Goal: Task Accomplishment & Management: Use online tool/utility

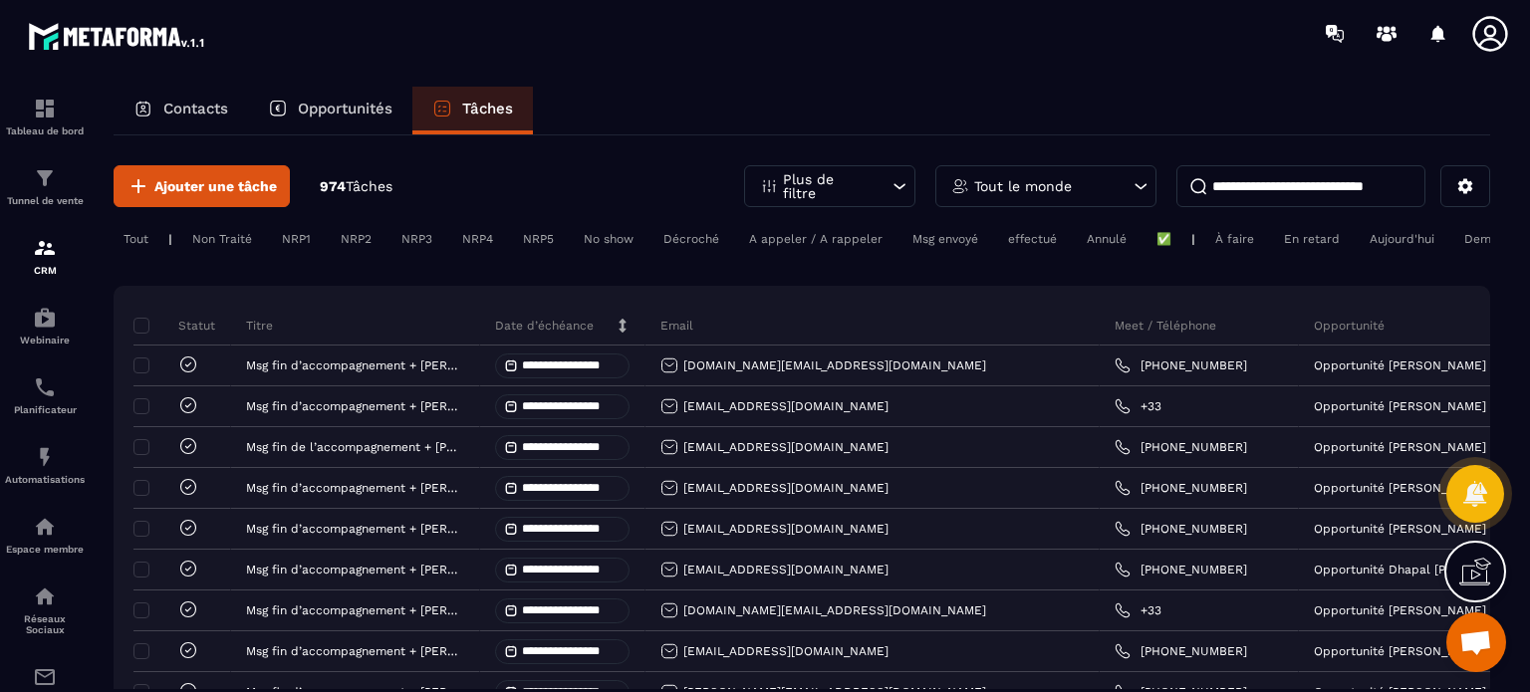
click at [313, 123] on div "Opportunités" at bounding box center [330, 111] width 164 height 48
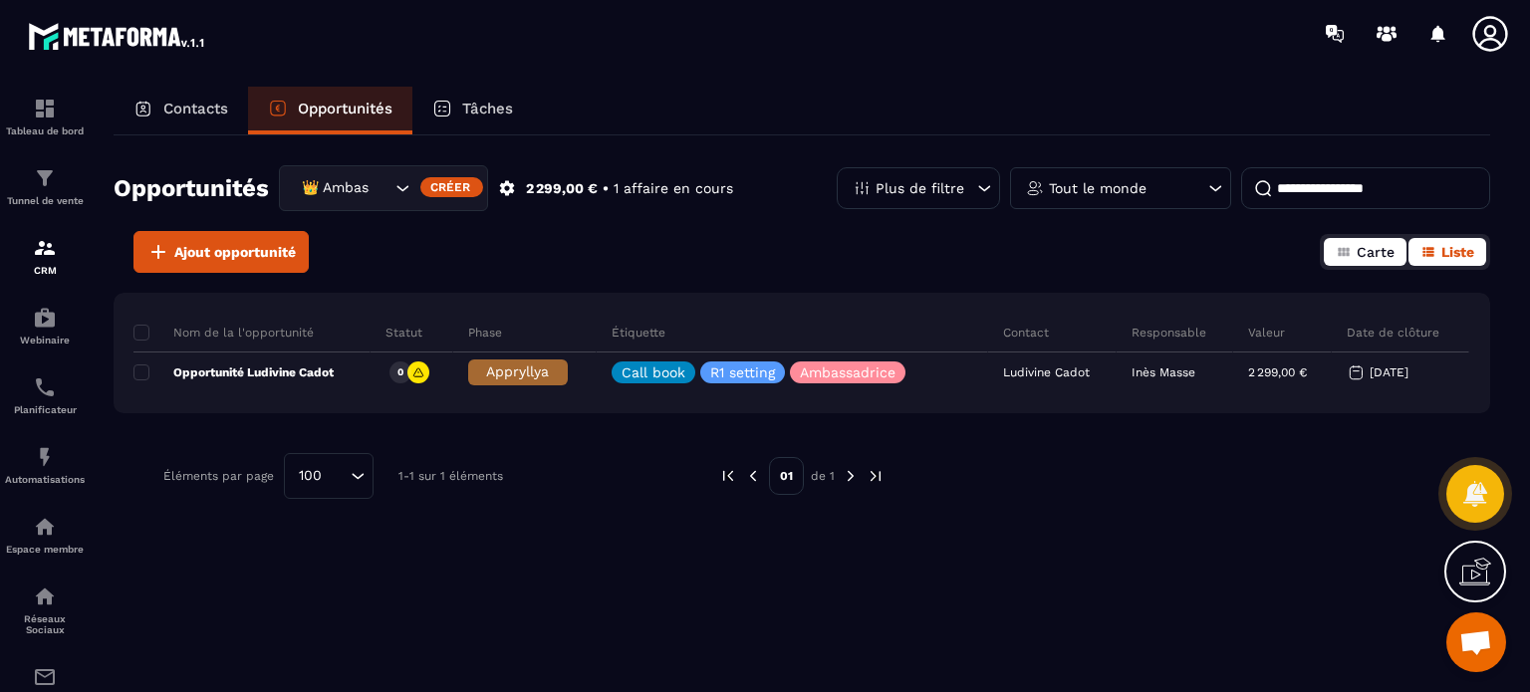
click at [1336, 252] on icon "button" at bounding box center [1344, 252] width 16 height 16
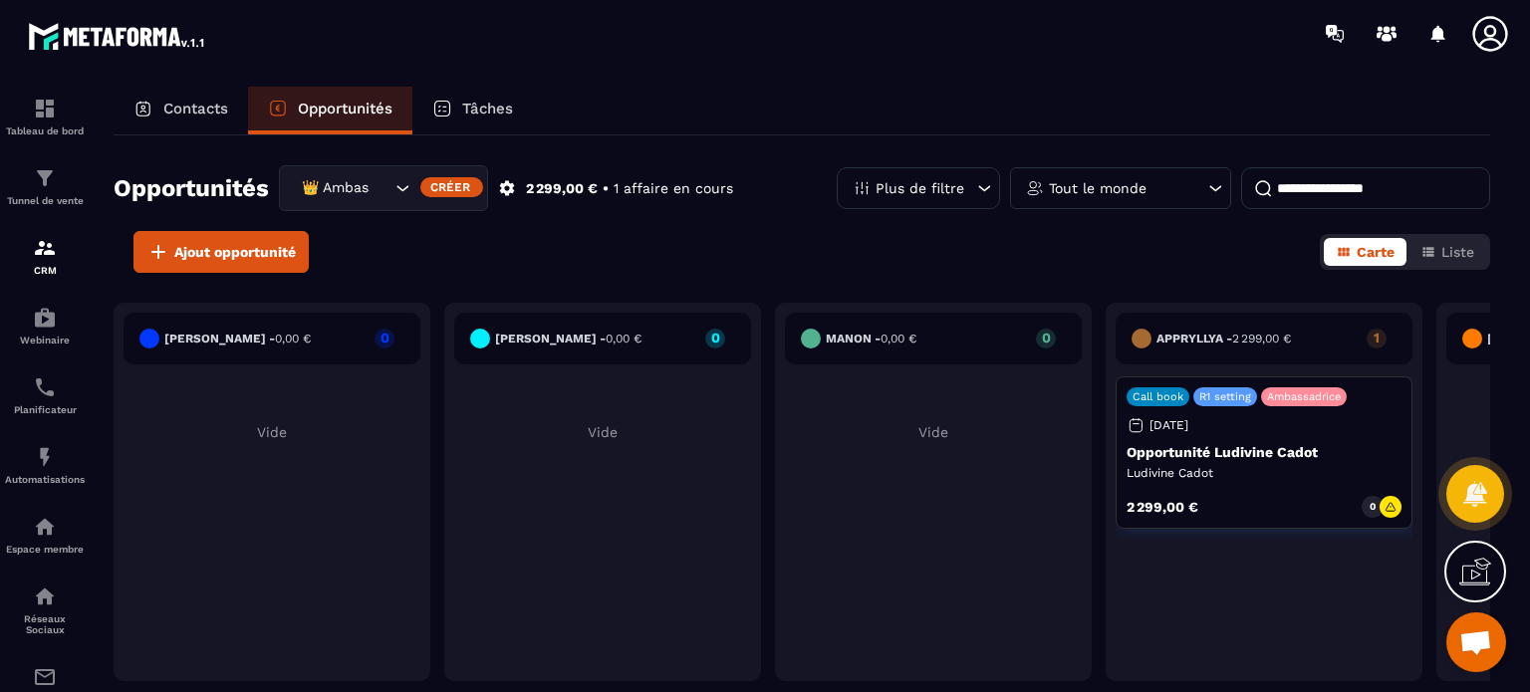
click at [402, 197] on icon "Search for option" at bounding box center [402, 188] width 20 height 20
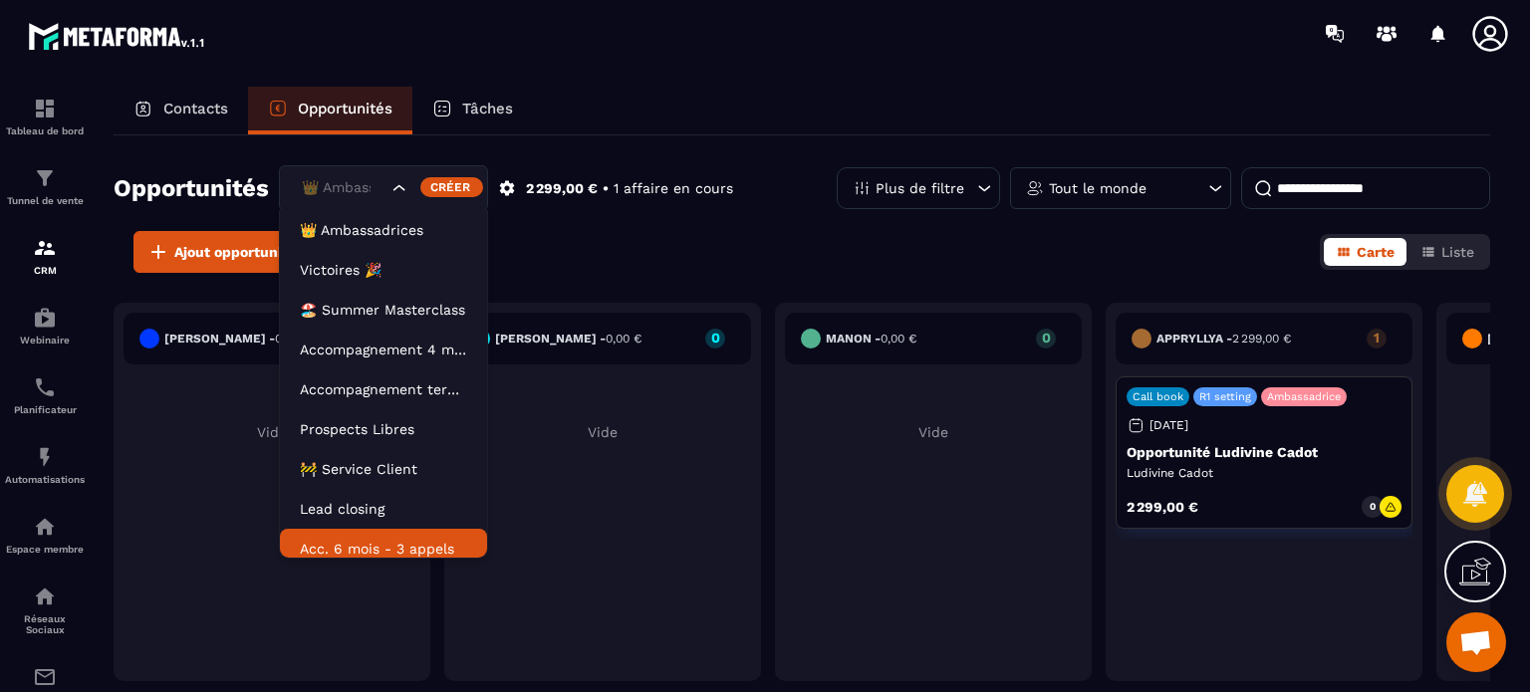
scroll to position [10, 0]
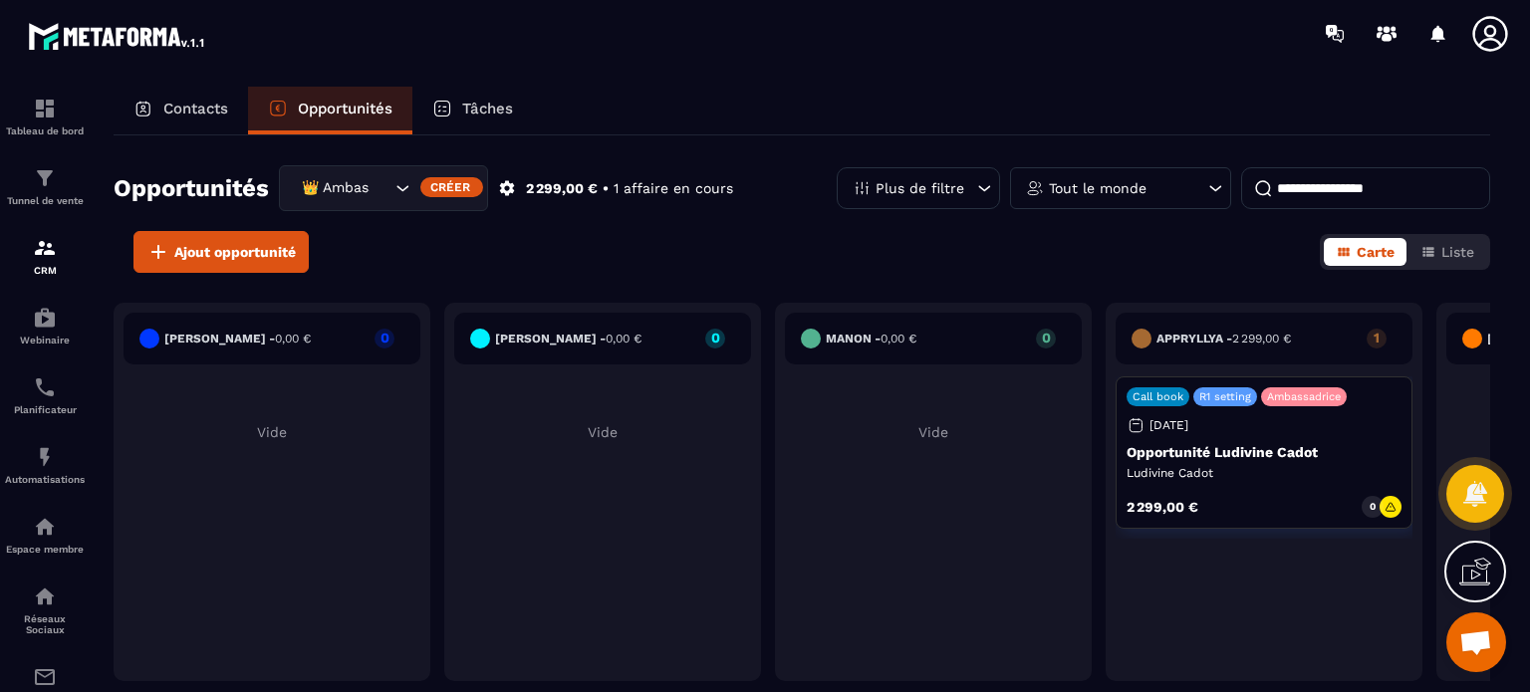
click at [201, 129] on div "Contacts" at bounding box center [181, 111] width 134 height 48
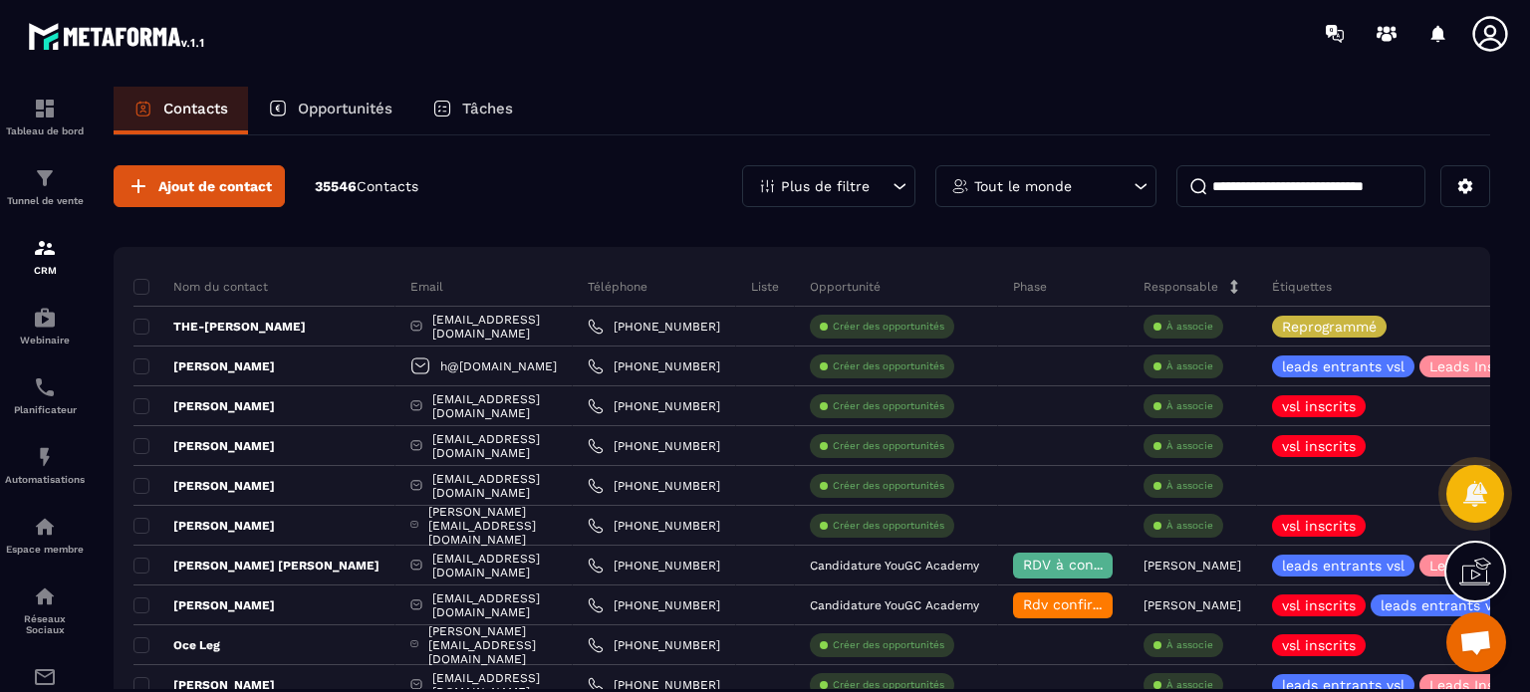
click at [775, 110] on div "Contacts Opportunités Tâches" at bounding box center [802, 111] width 1377 height 48
click at [330, 103] on p "Opportunités" at bounding box center [345, 109] width 95 height 18
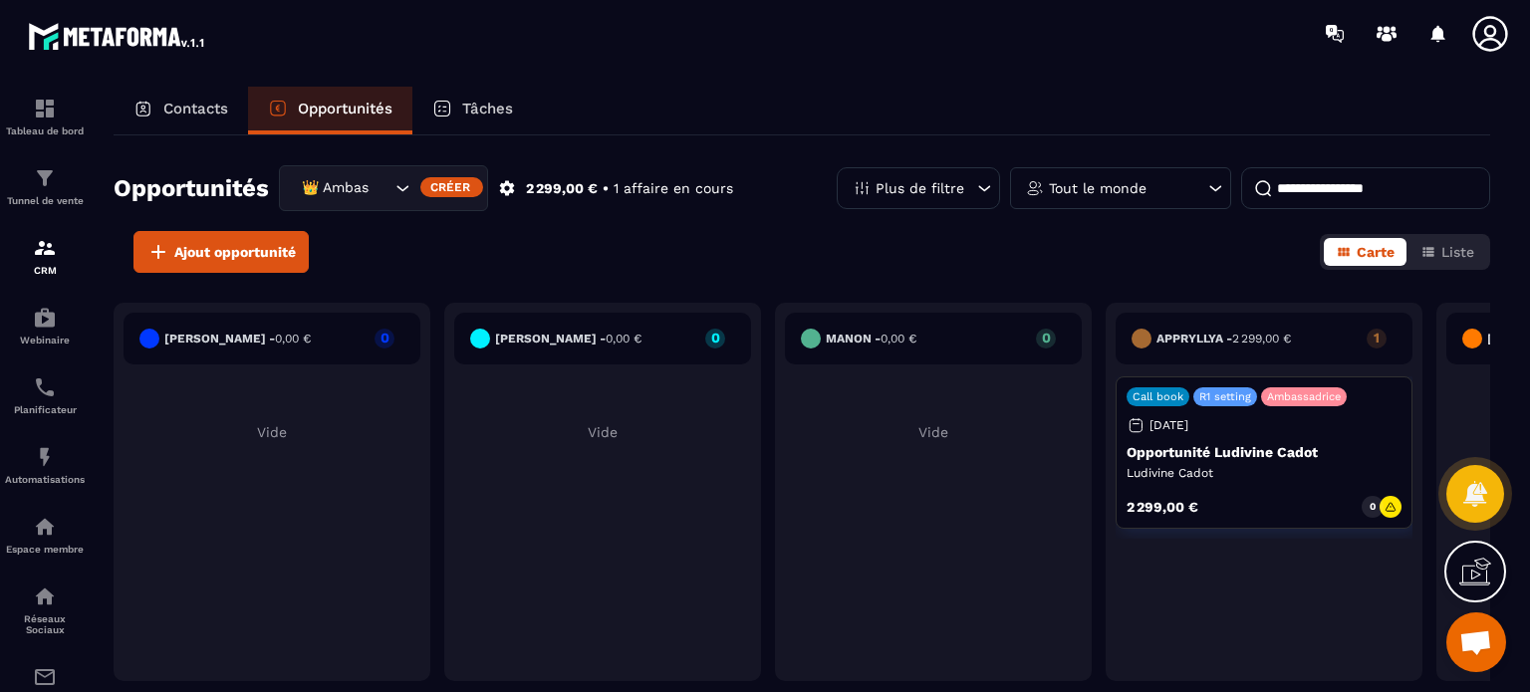
click at [340, 196] on div "👑 Ambassadrices" at bounding box center [344, 188] width 98 height 22
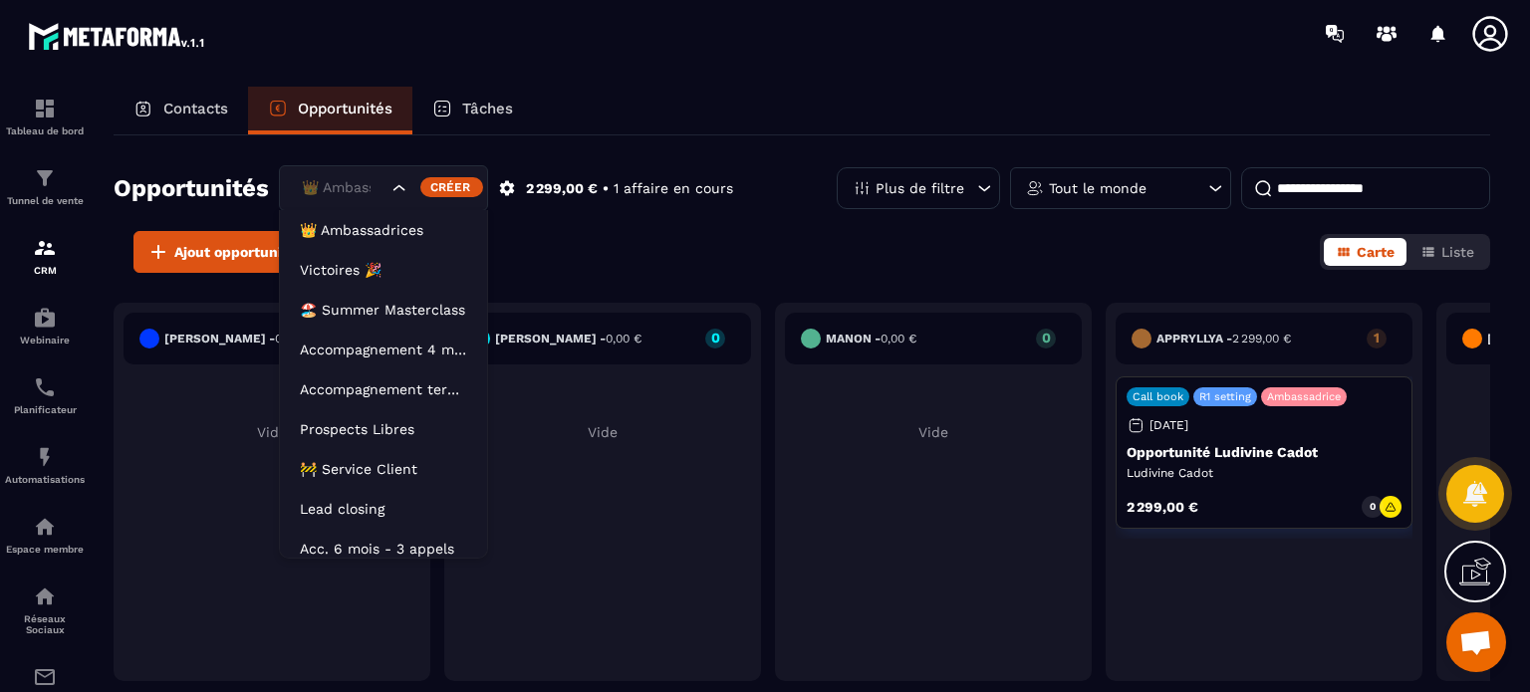
type input "*"
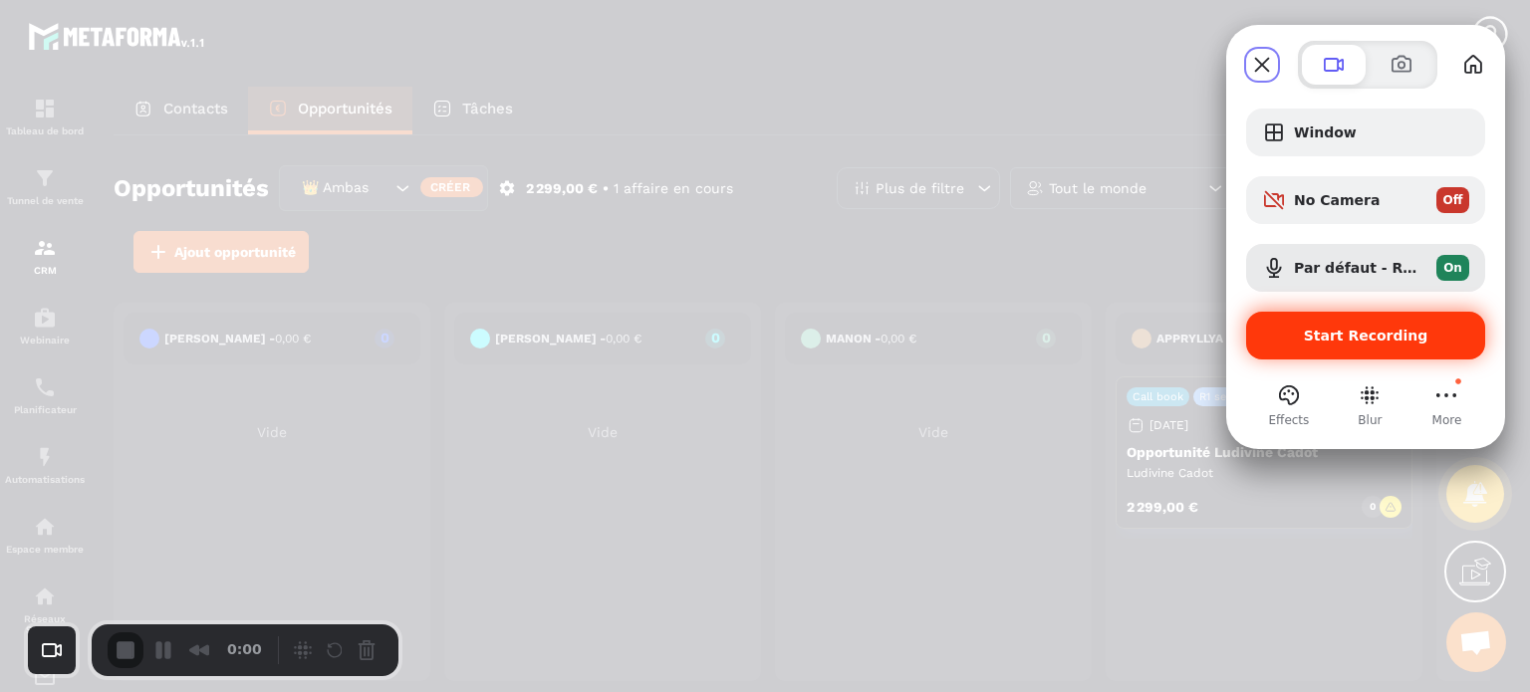
click at [1359, 342] on span "Start Recording" at bounding box center [1366, 336] width 125 height 16
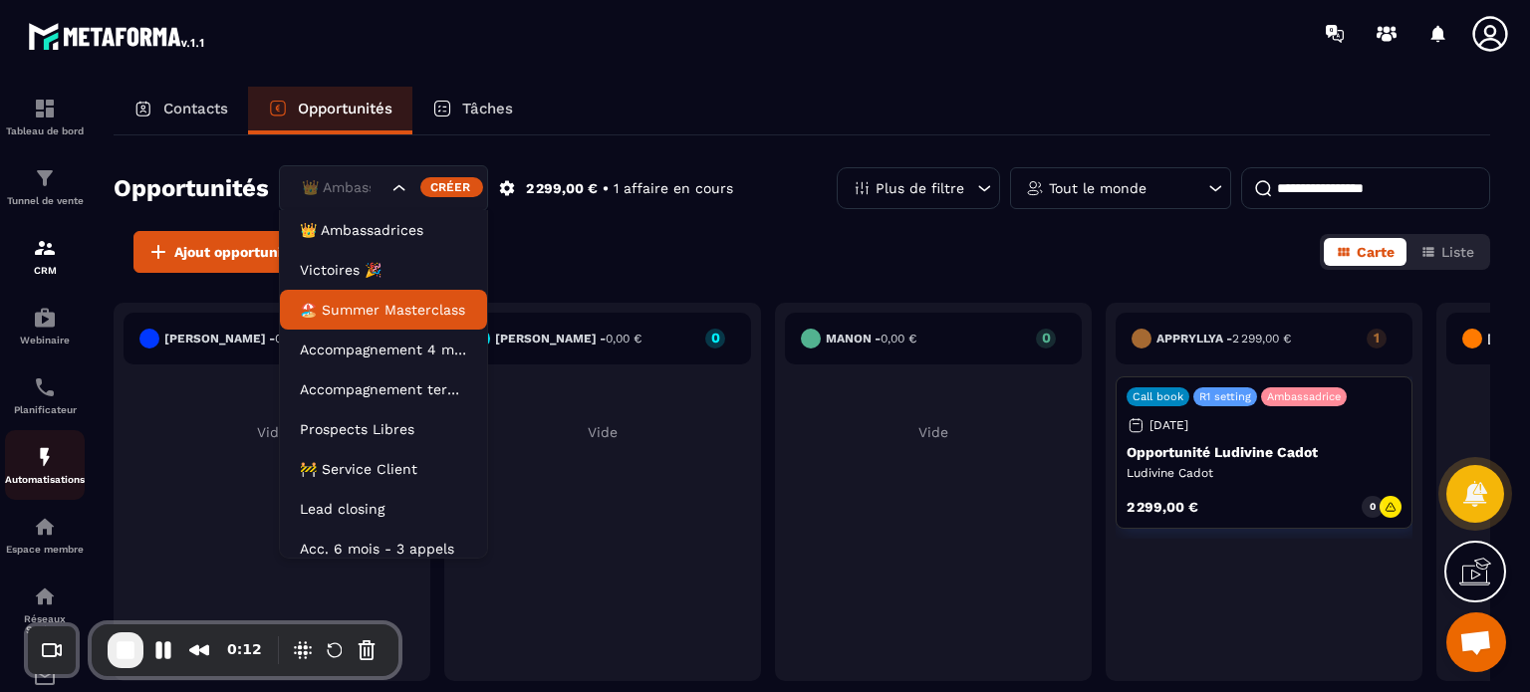
click at [45, 485] on p "Automatisations" at bounding box center [45, 479] width 80 height 11
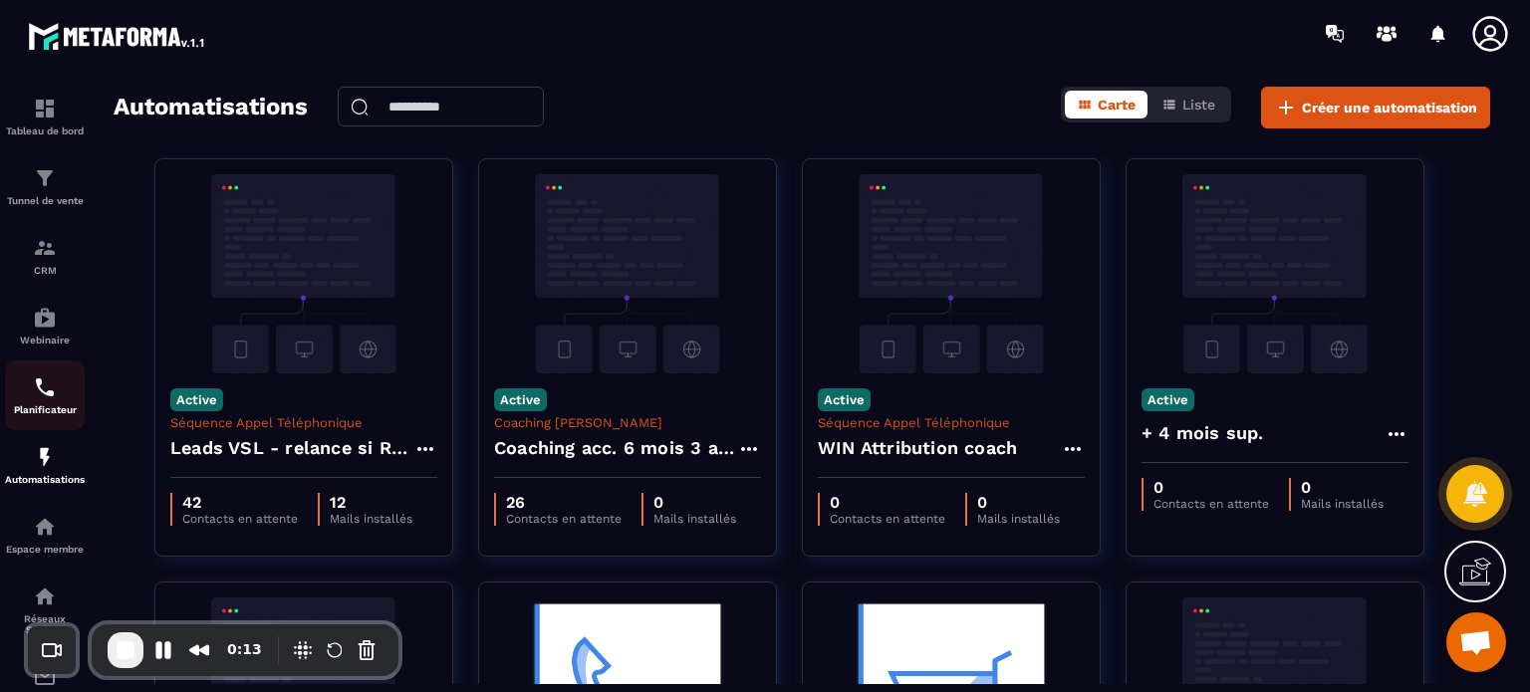
click at [48, 382] on img at bounding box center [45, 388] width 24 height 24
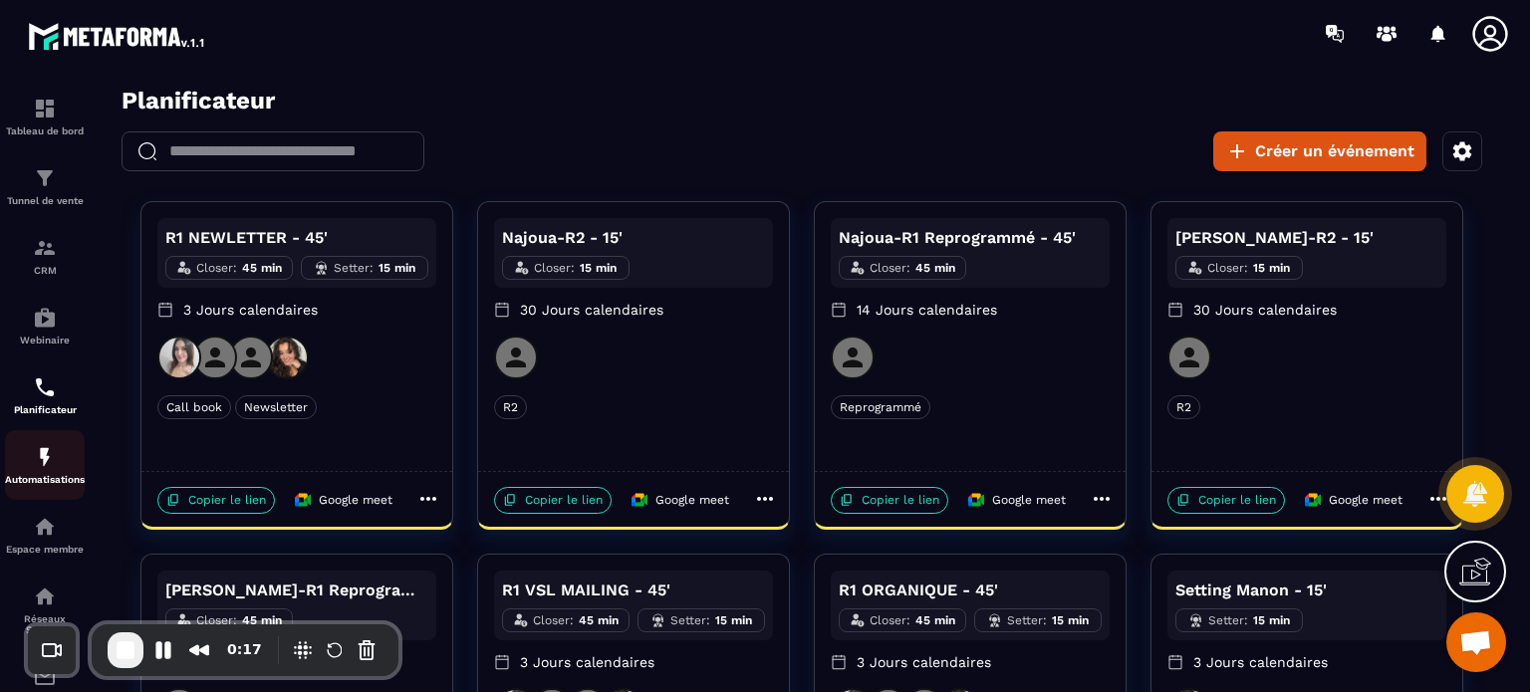
click at [63, 465] on div "Automatisations" at bounding box center [45, 465] width 80 height 40
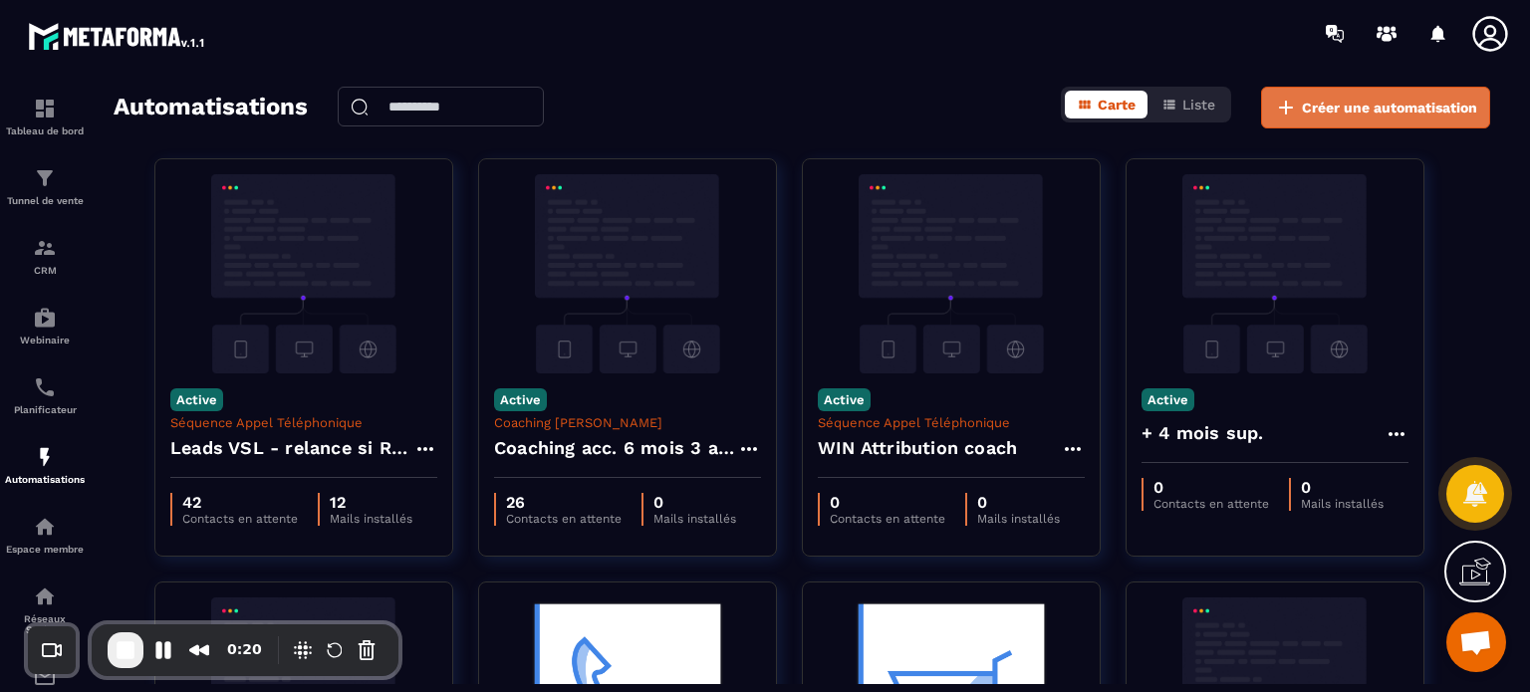
click at [1303, 120] on button "Créer une automatisation" at bounding box center [1375, 108] width 229 height 42
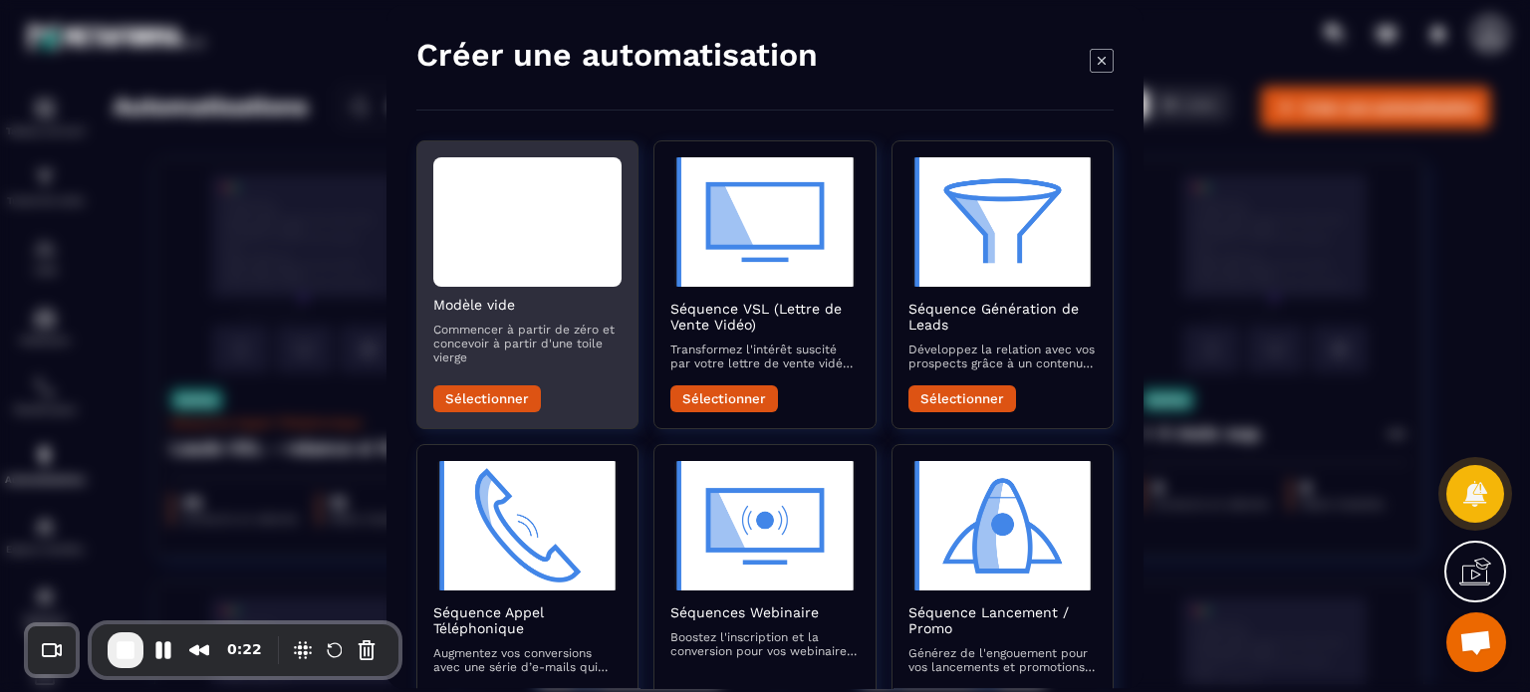
click at [500, 394] on button "Sélectionner" at bounding box center [487, 399] width 108 height 27
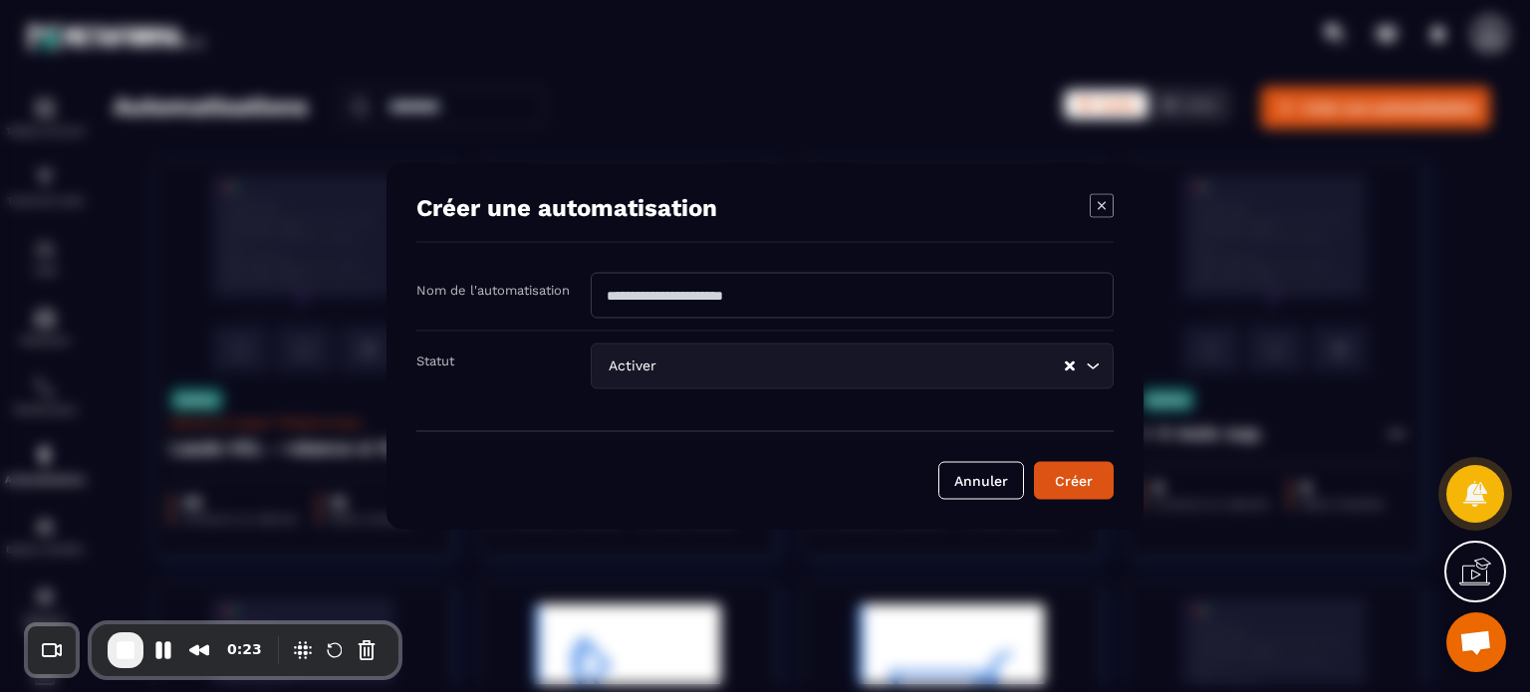
click at [649, 294] on input "Modal window" at bounding box center [852, 295] width 523 height 46
type input "****"
click at [1067, 465] on button "Créer" at bounding box center [1074, 480] width 80 height 38
click at [1067, 484] on div "Annuler" at bounding box center [764, 464] width 697 height 69
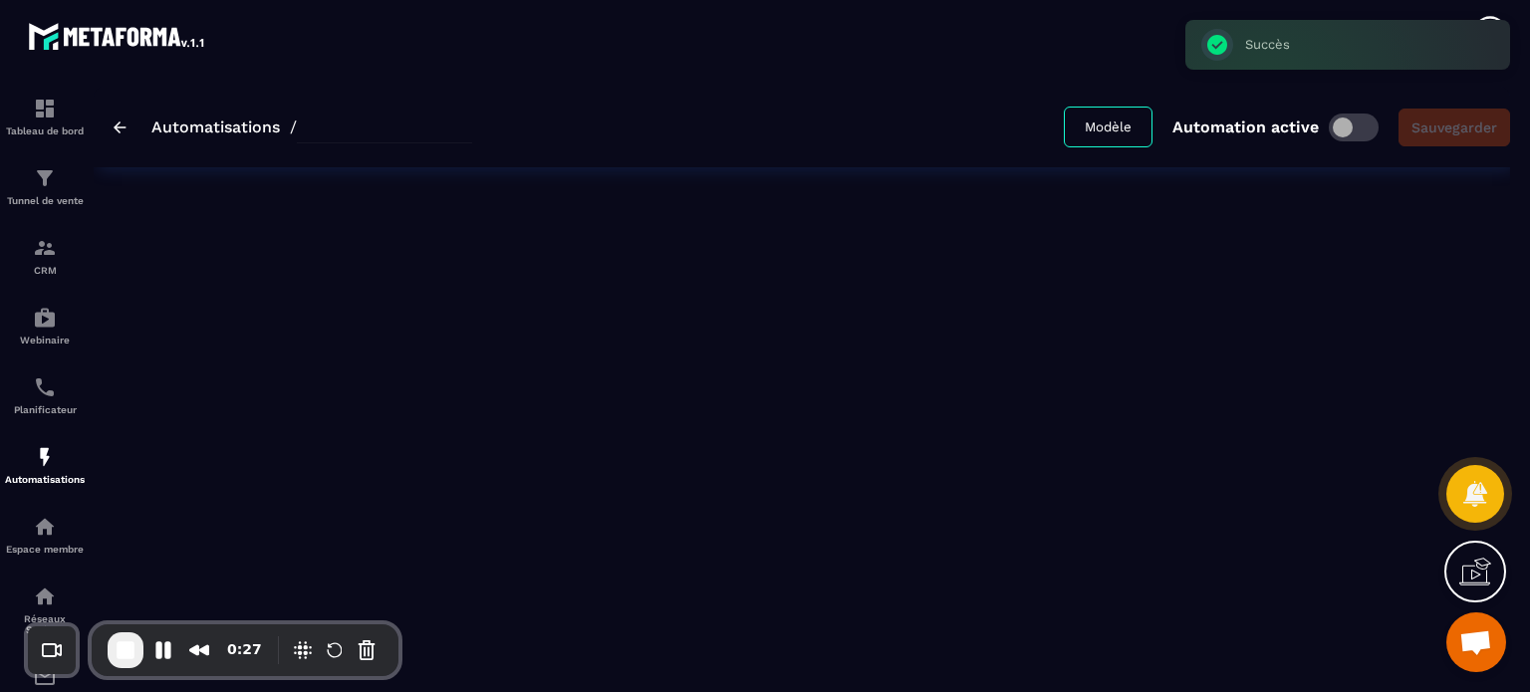
type input "****"
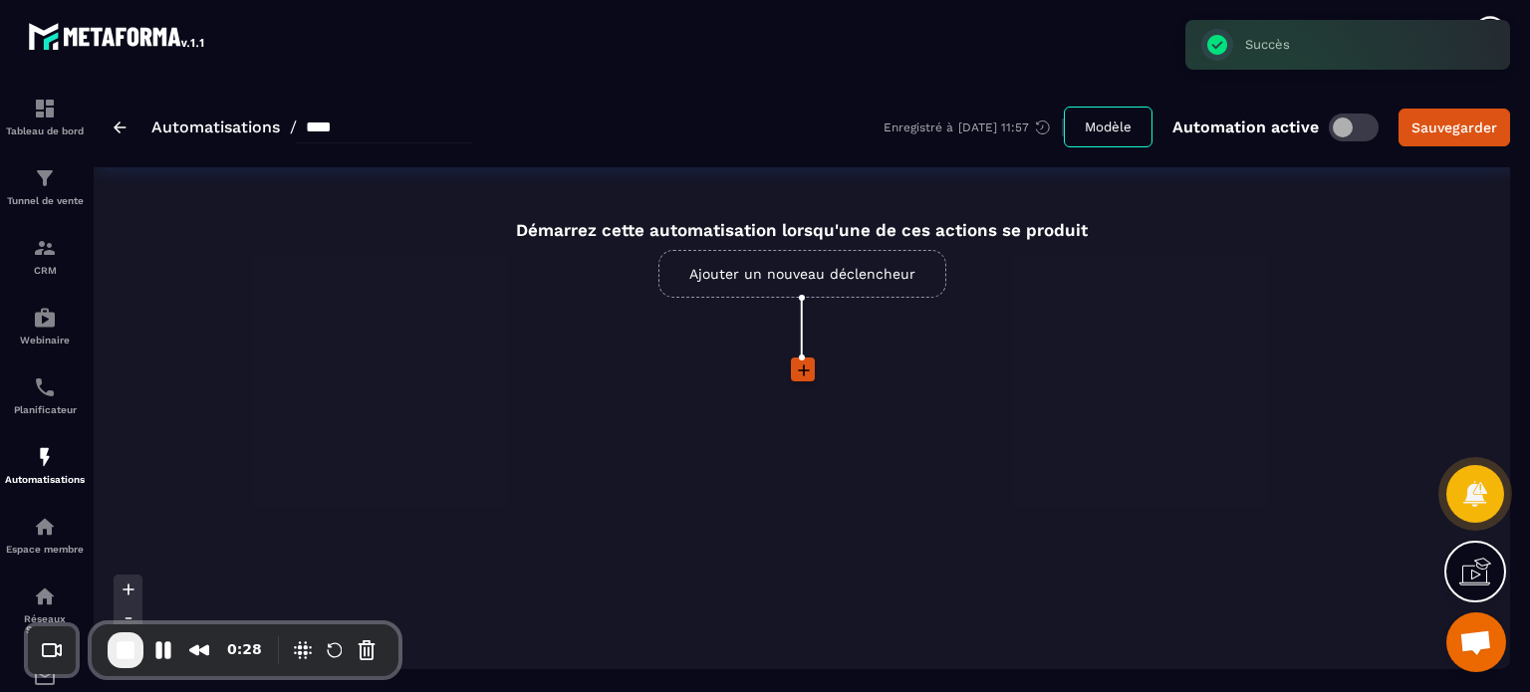
click at [733, 291] on link "Ajouter un nouveau déclencheur" at bounding box center [802, 274] width 288 height 48
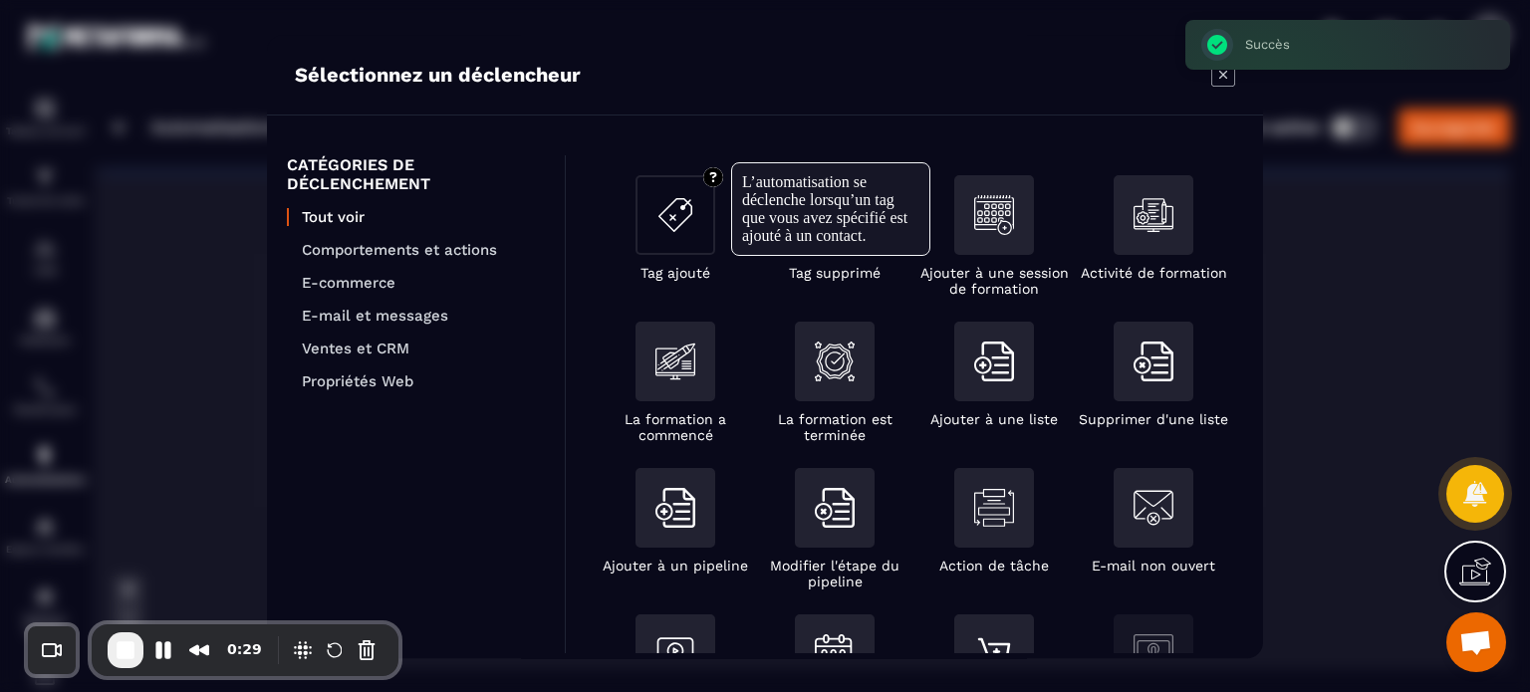
click at [657, 219] on img "Modal window" at bounding box center [675, 215] width 40 height 40
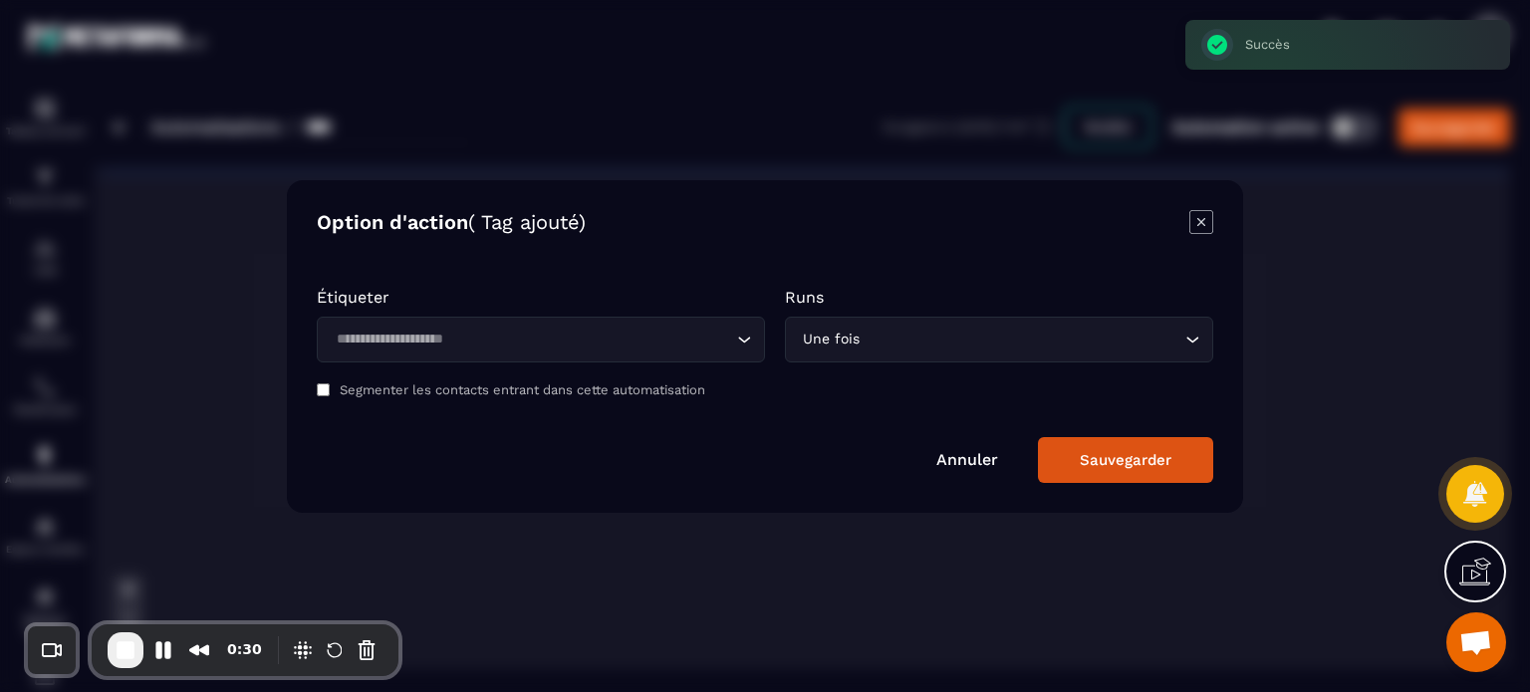
click at [548, 339] on input "Search for option" at bounding box center [531, 340] width 402 height 22
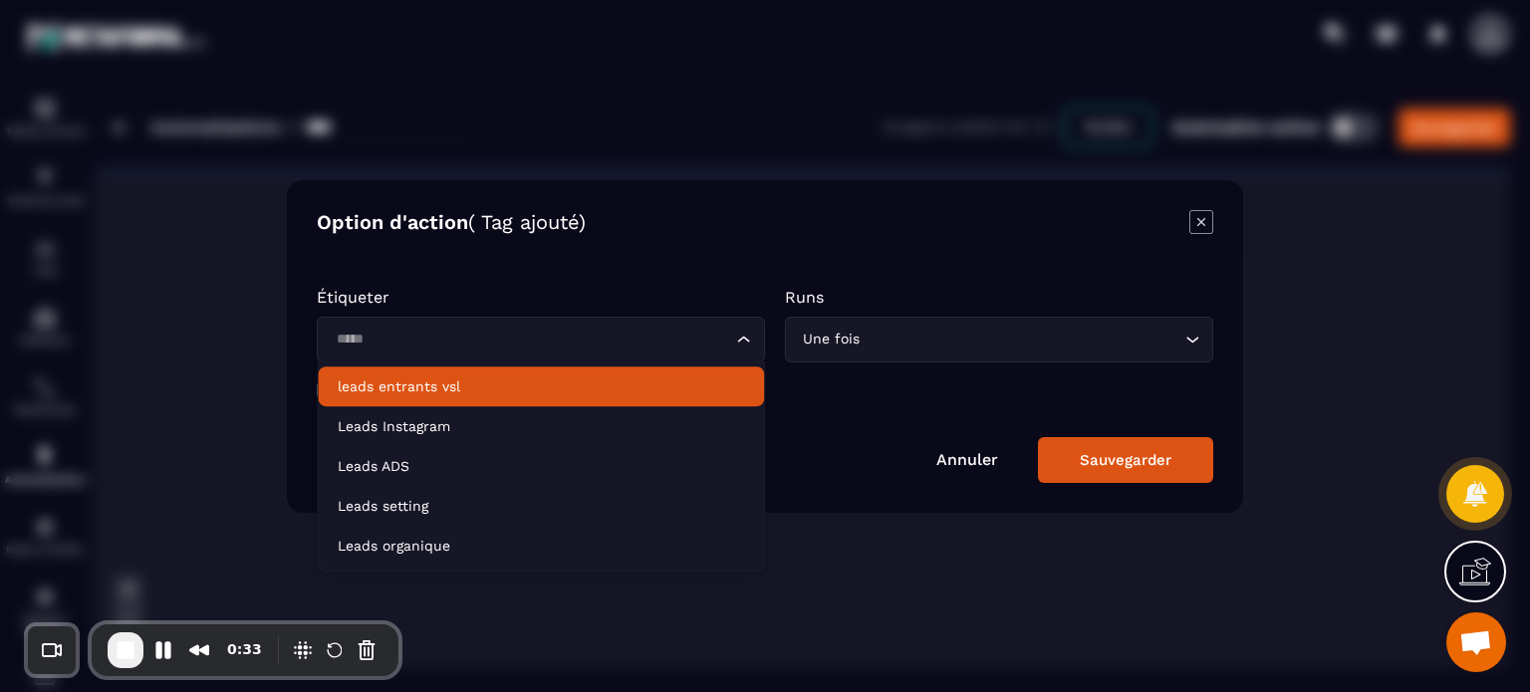
click at [525, 384] on p "leads entrants vsl" at bounding box center [541, 387] width 406 height 20
type input "*****"
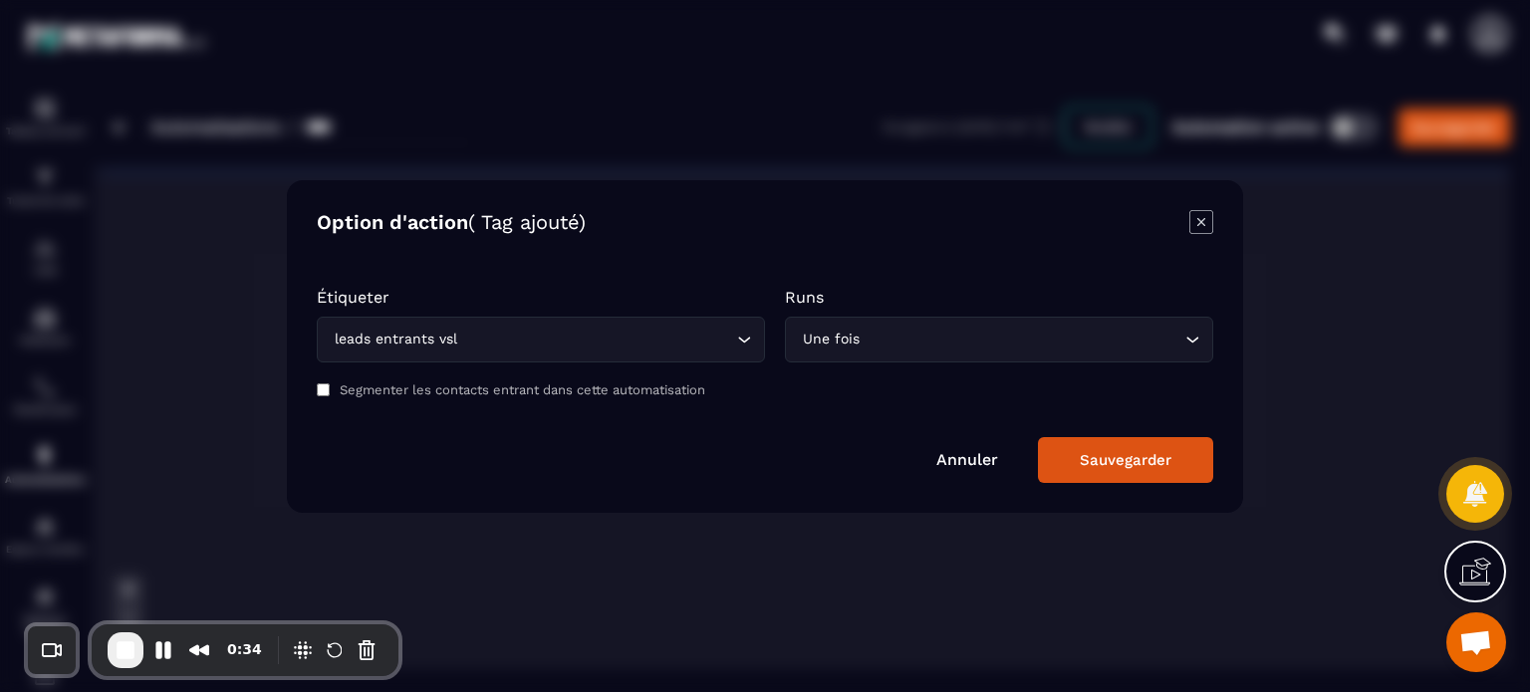
click at [1060, 473] on button "Sauvegarder" at bounding box center [1125, 460] width 175 height 46
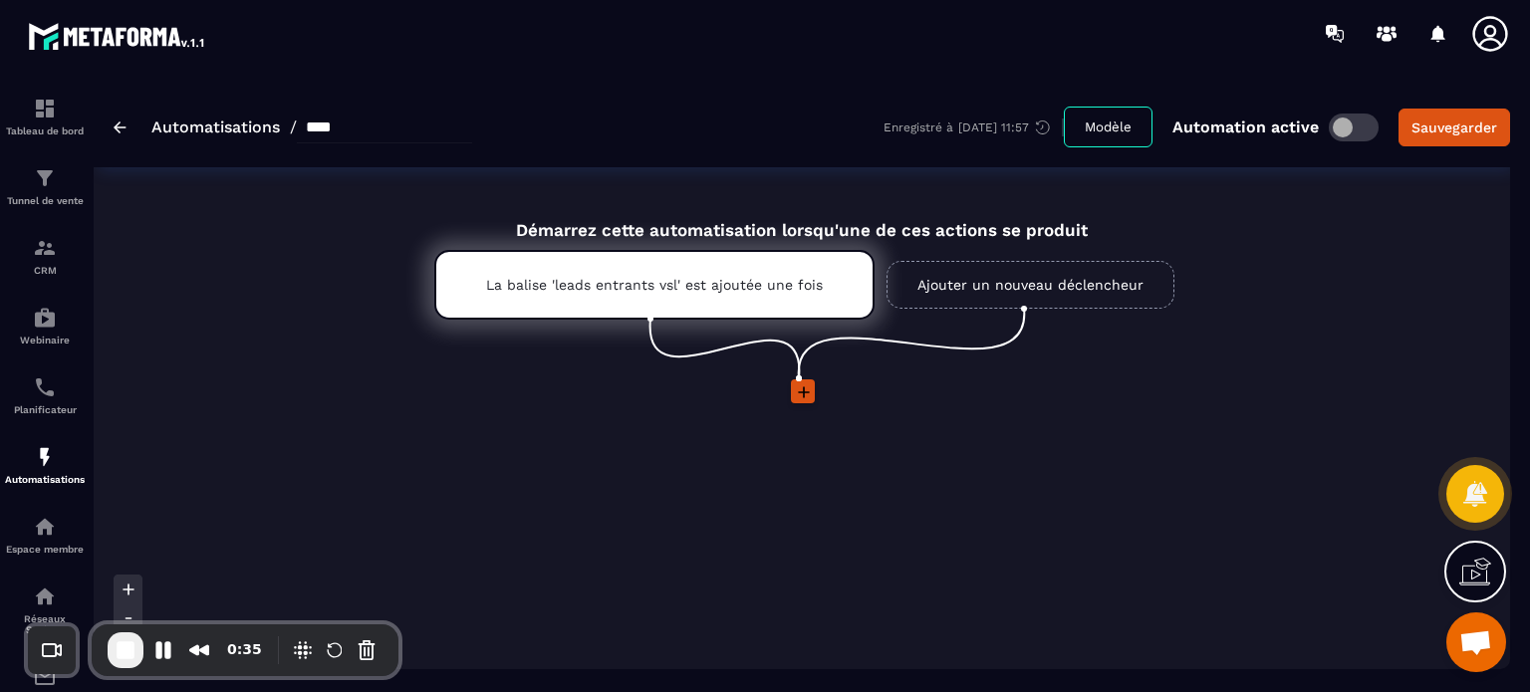
click at [804, 392] on icon at bounding box center [804, 393] width 12 height 12
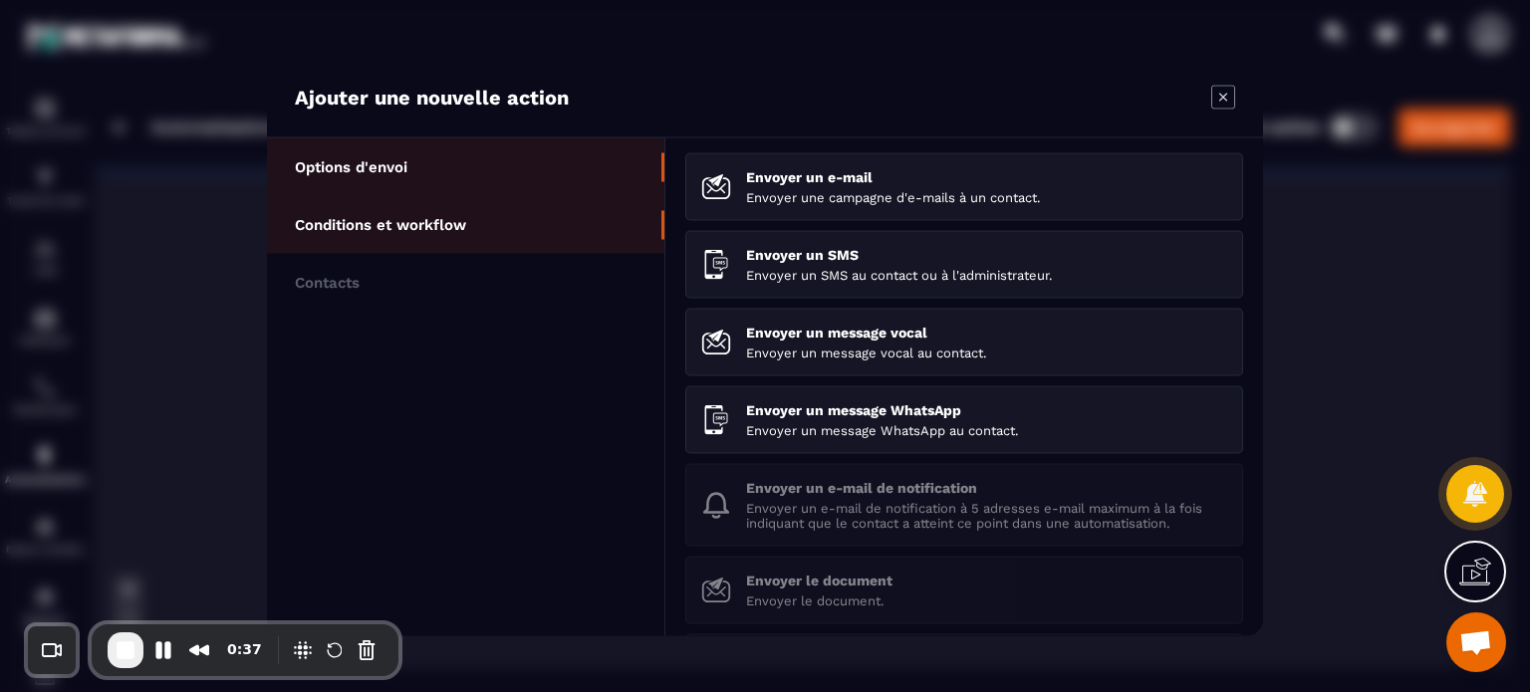
click at [514, 253] on li "Conditions et workflow" at bounding box center [465, 282] width 397 height 58
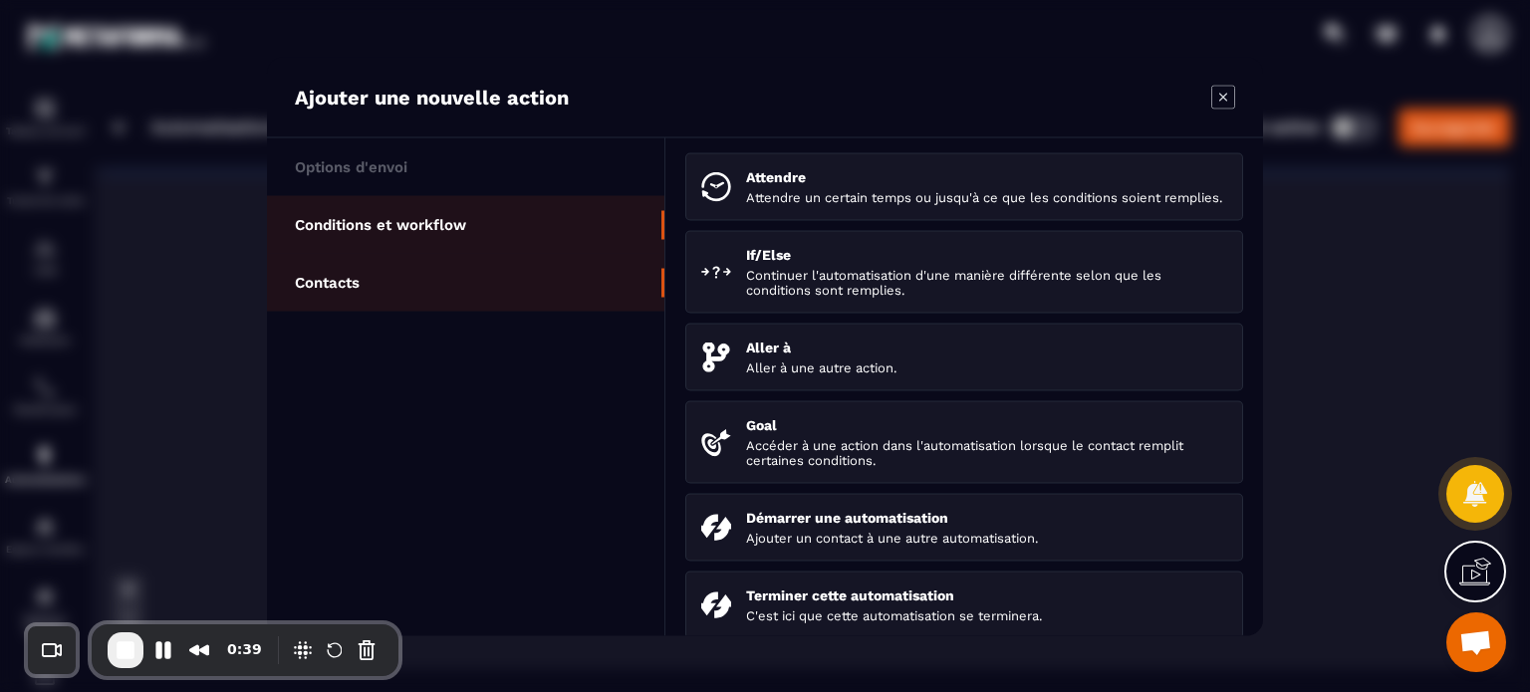
click at [503, 290] on li "Contacts" at bounding box center [465, 282] width 397 height 58
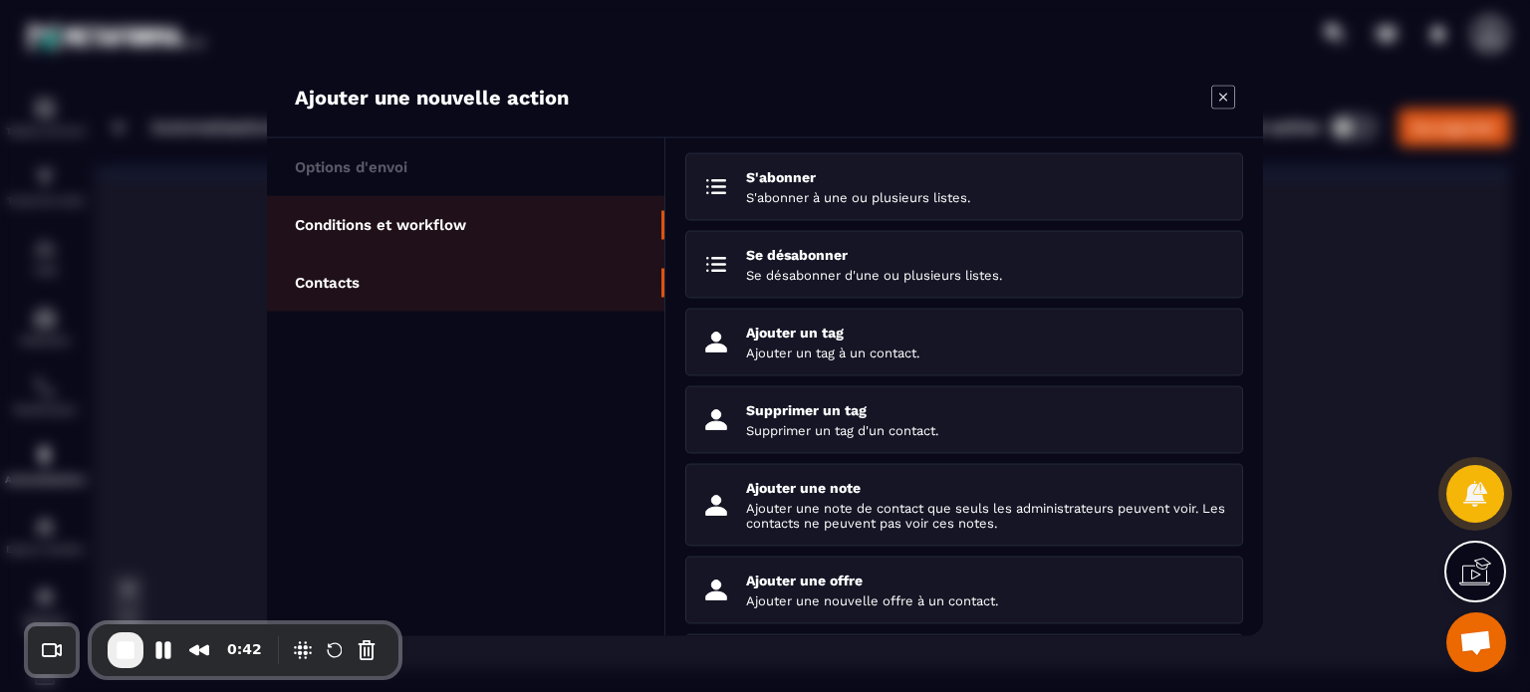
click at [558, 253] on li "Conditions et workflow" at bounding box center [465, 282] width 397 height 58
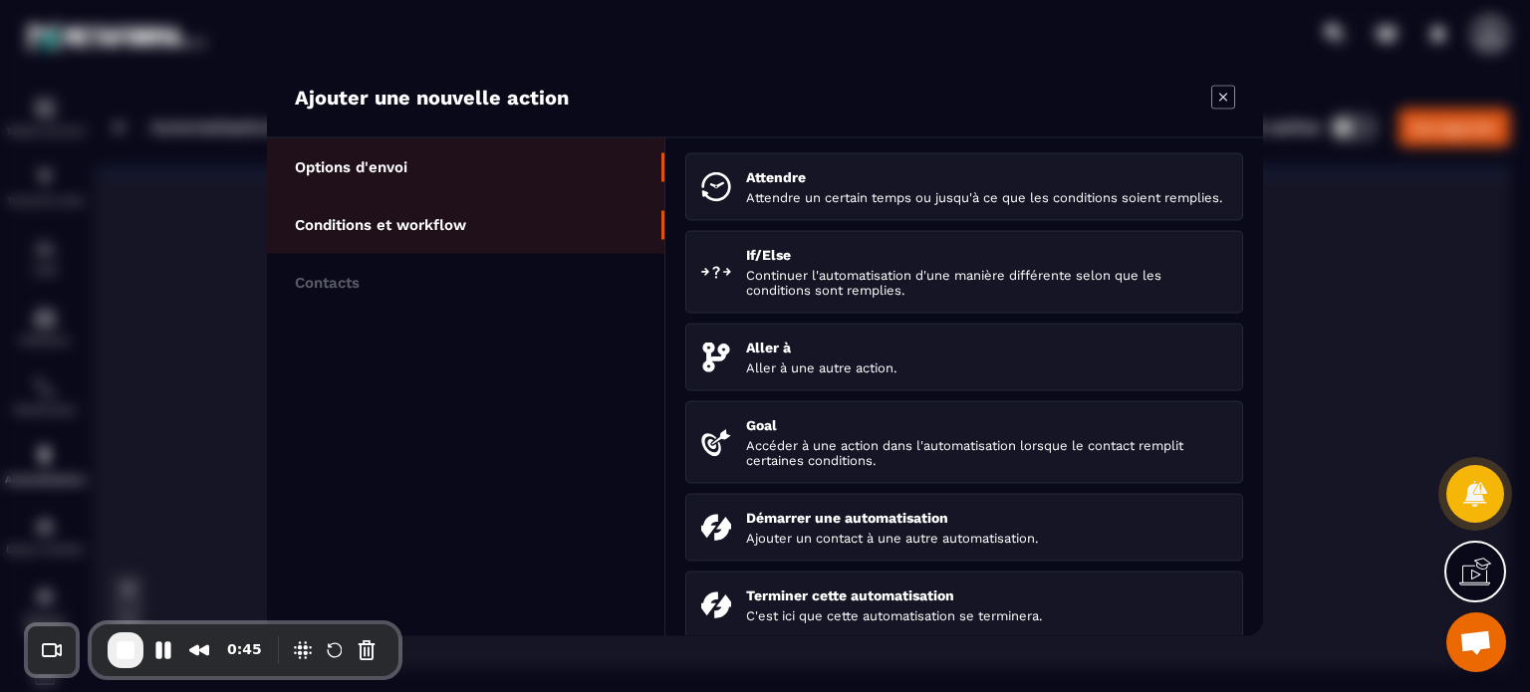
click at [449, 195] on li "Options d'envoi" at bounding box center [465, 224] width 397 height 58
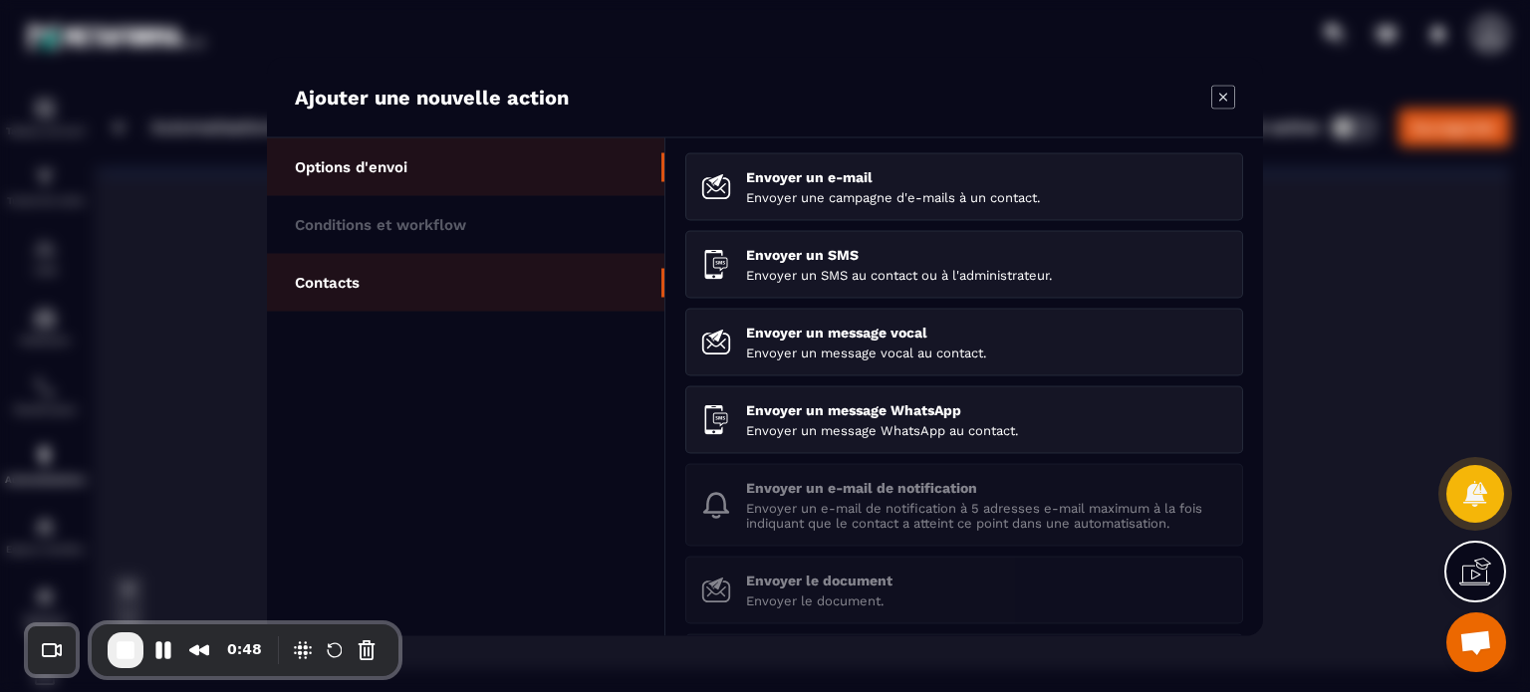
click at [422, 284] on li "Contacts" at bounding box center [465, 282] width 397 height 58
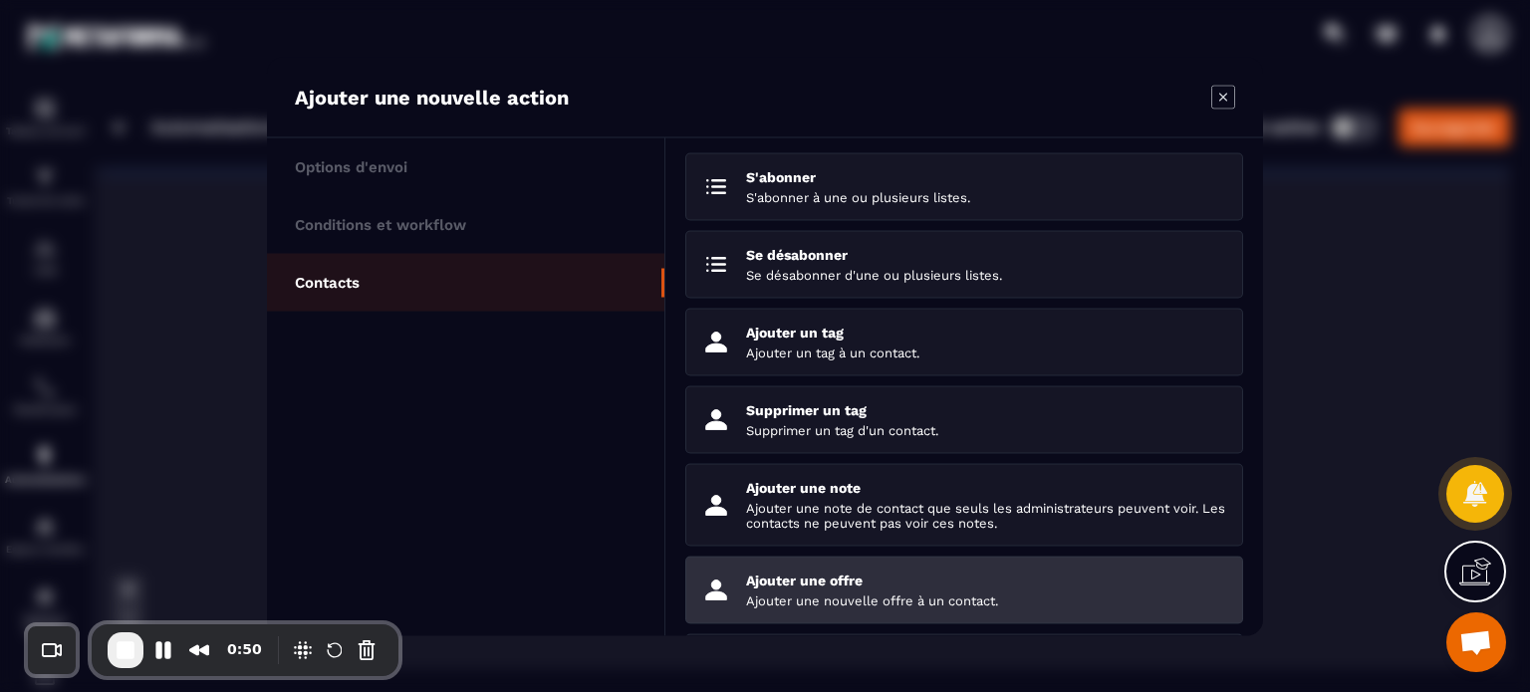
click at [815, 583] on p "Ajouter une offre" at bounding box center [986, 580] width 481 height 16
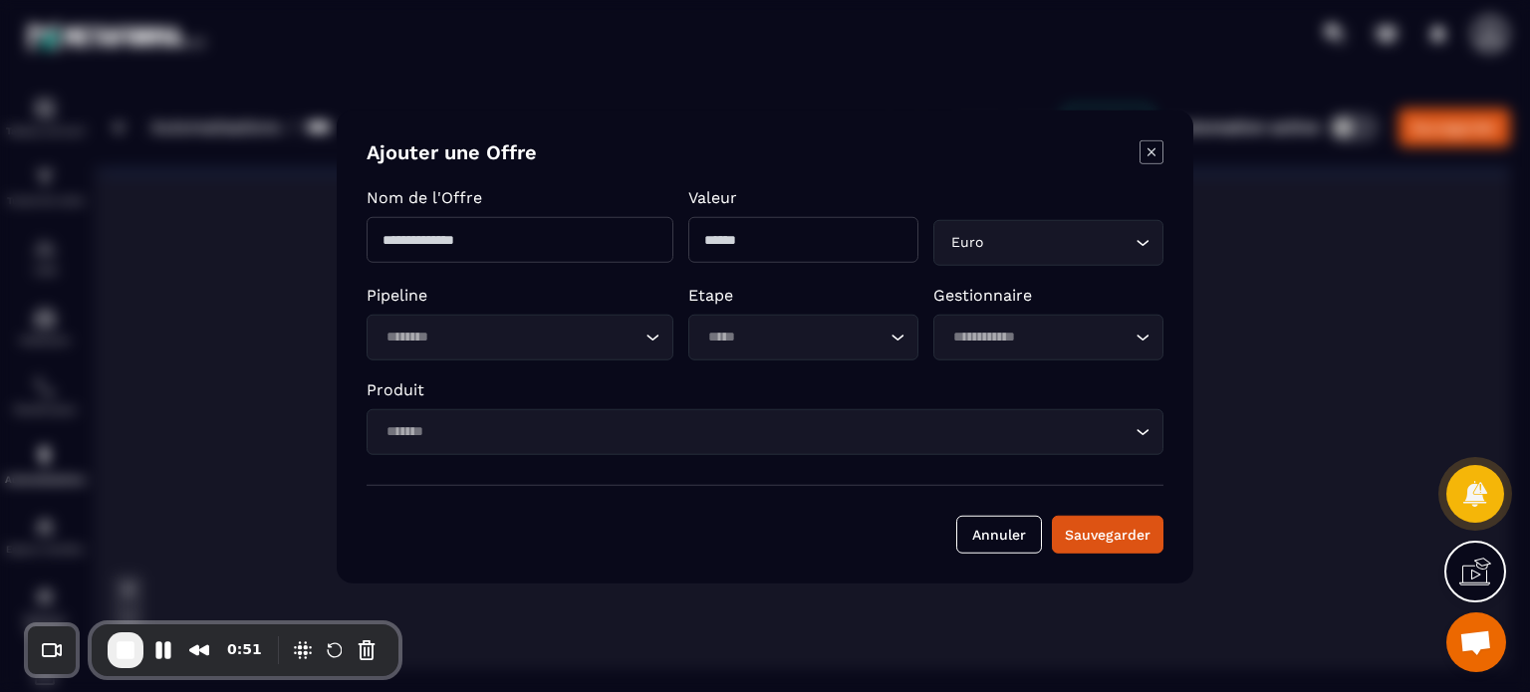
click at [582, 234] on input "Modal window" at bounding box center [520, 239] width 307 height 46
type input "**********"
click at [832, 229] on input "Modal window" at bounding box center [803, 239] width 230 height 46
type input "****"
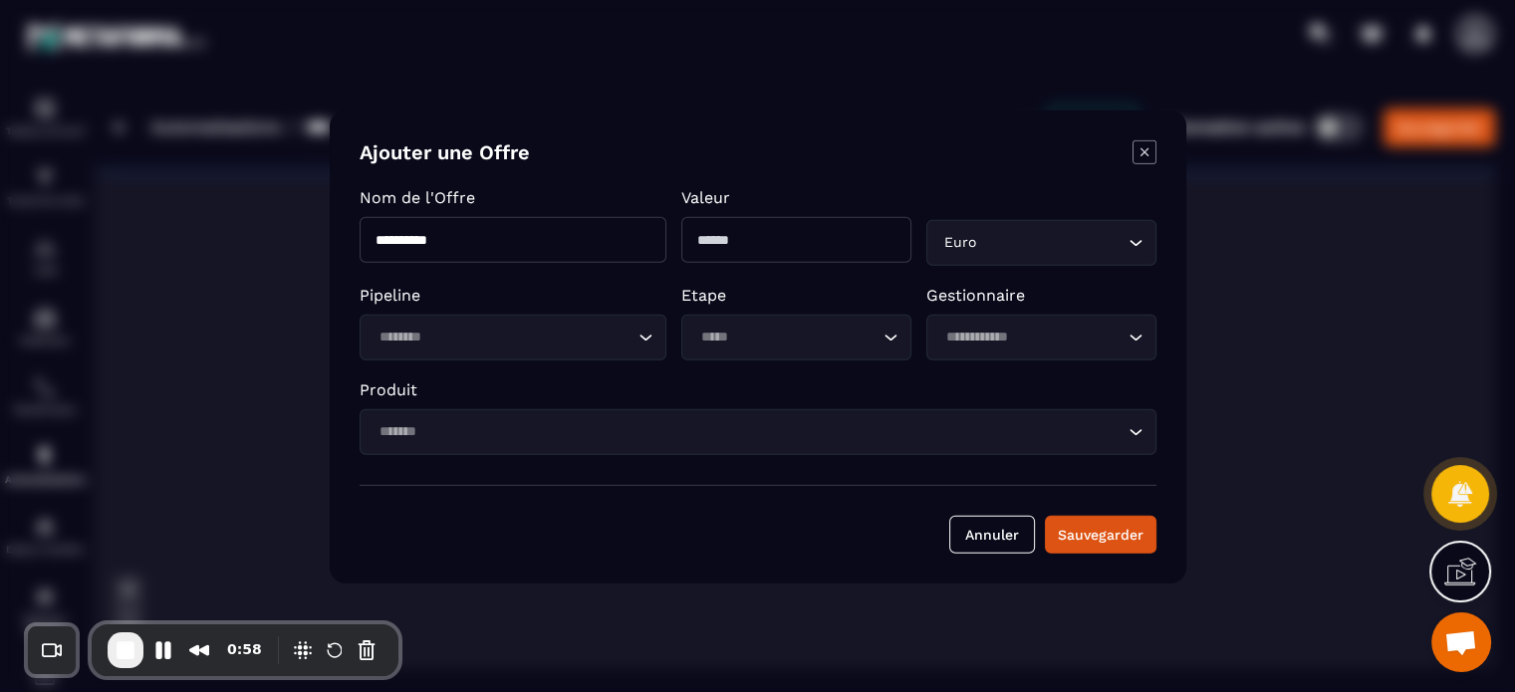
click at [483, 343] on input "Search for option" at bounding box center [503, 337] width 261 height 22
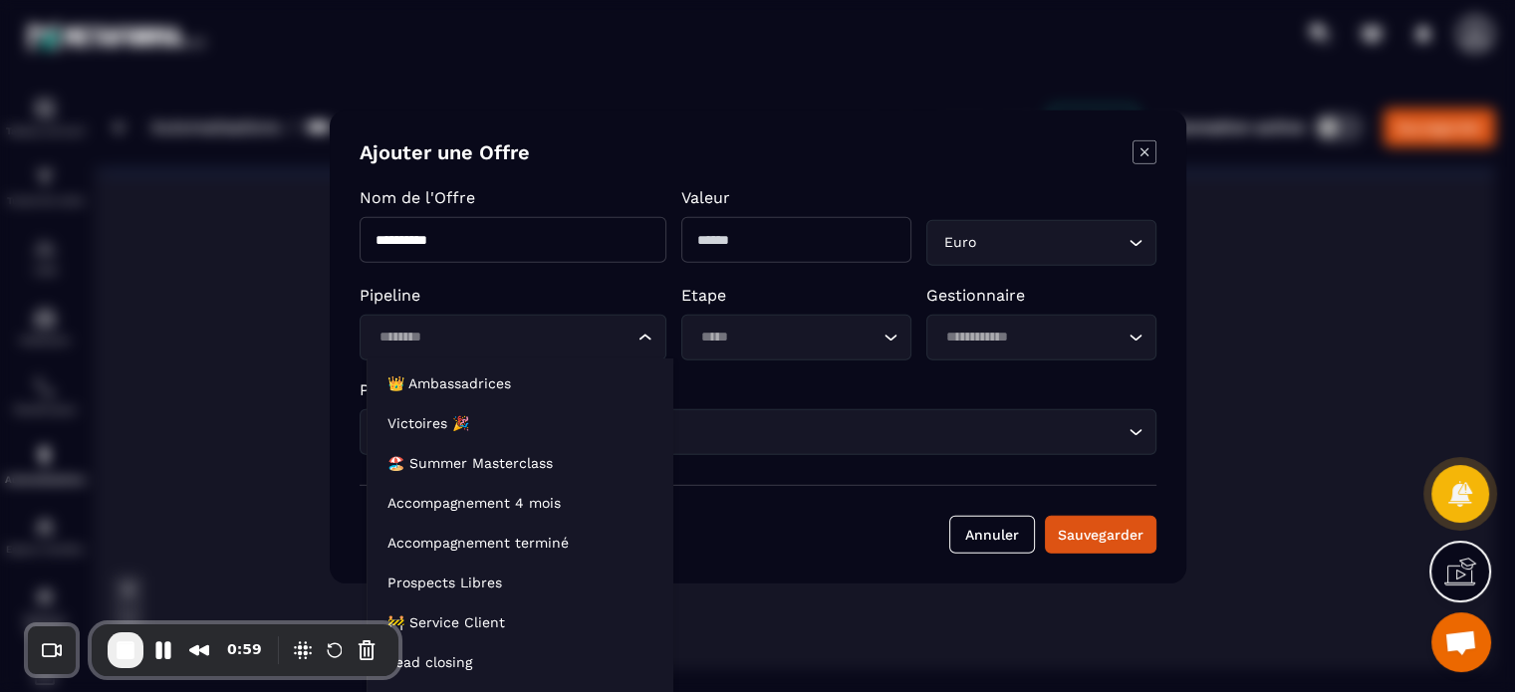
click at [483, 343] on input "Search for option" at bounding box center [503, 337] width 261 height 22
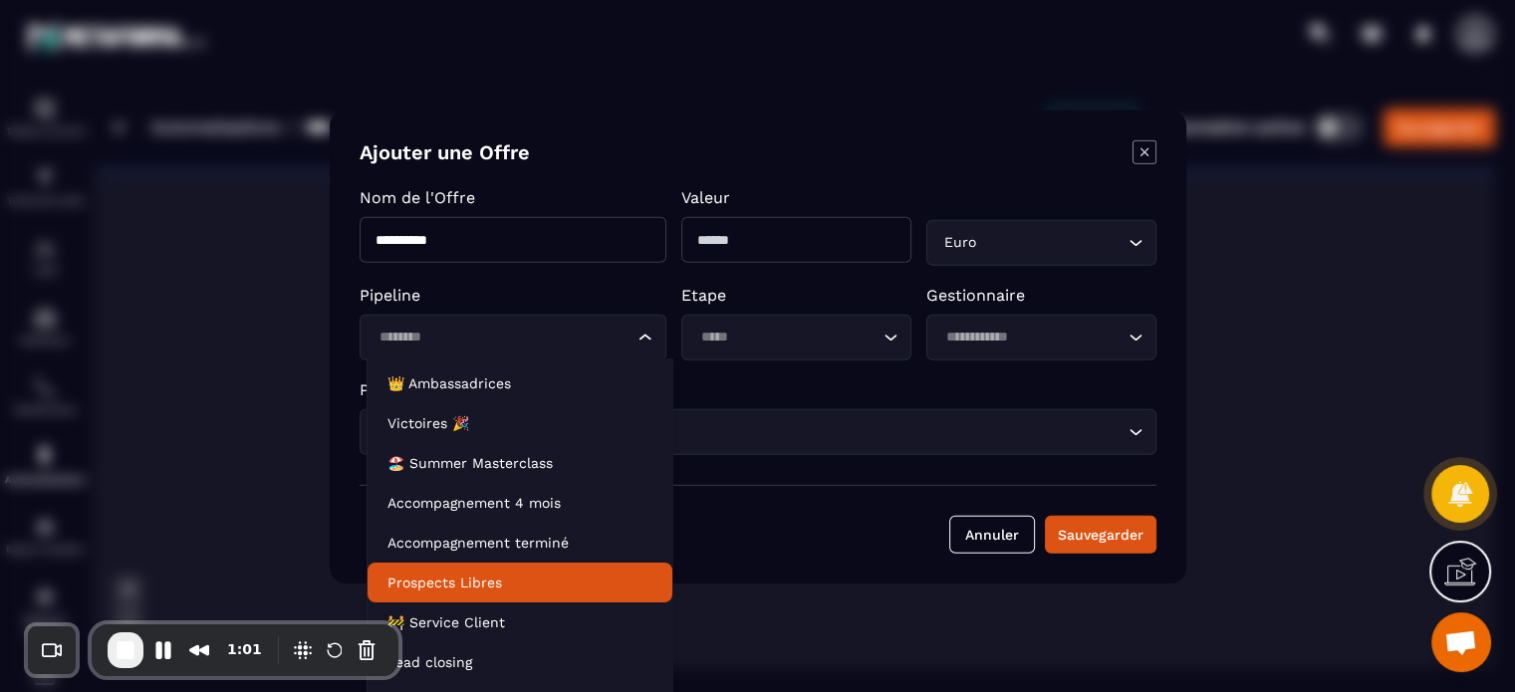
click at [465, 584] on p "Prospects Libres" at bounding box center [520, 583] width 265 height 20
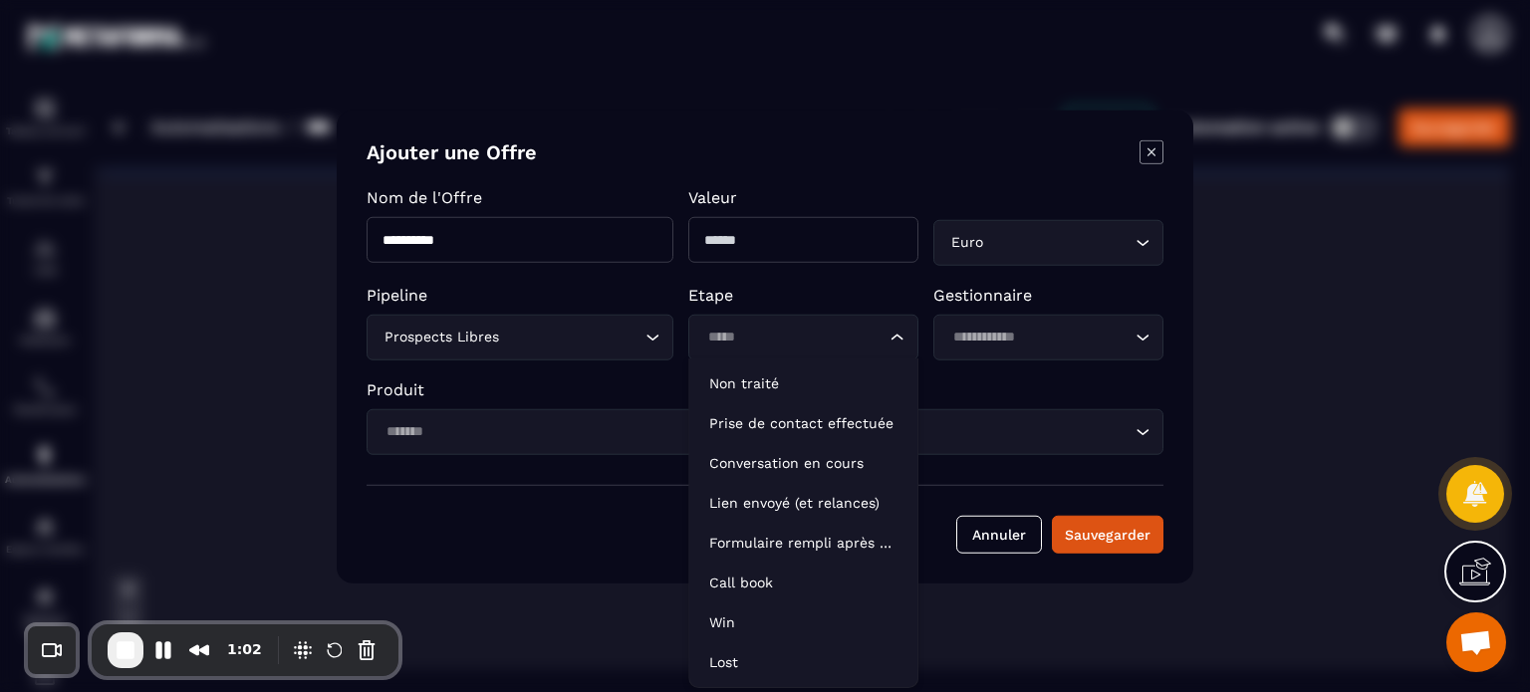
click at [773, 350] on div "Loading..." at bounding box center [803, 337] width 230 height 46
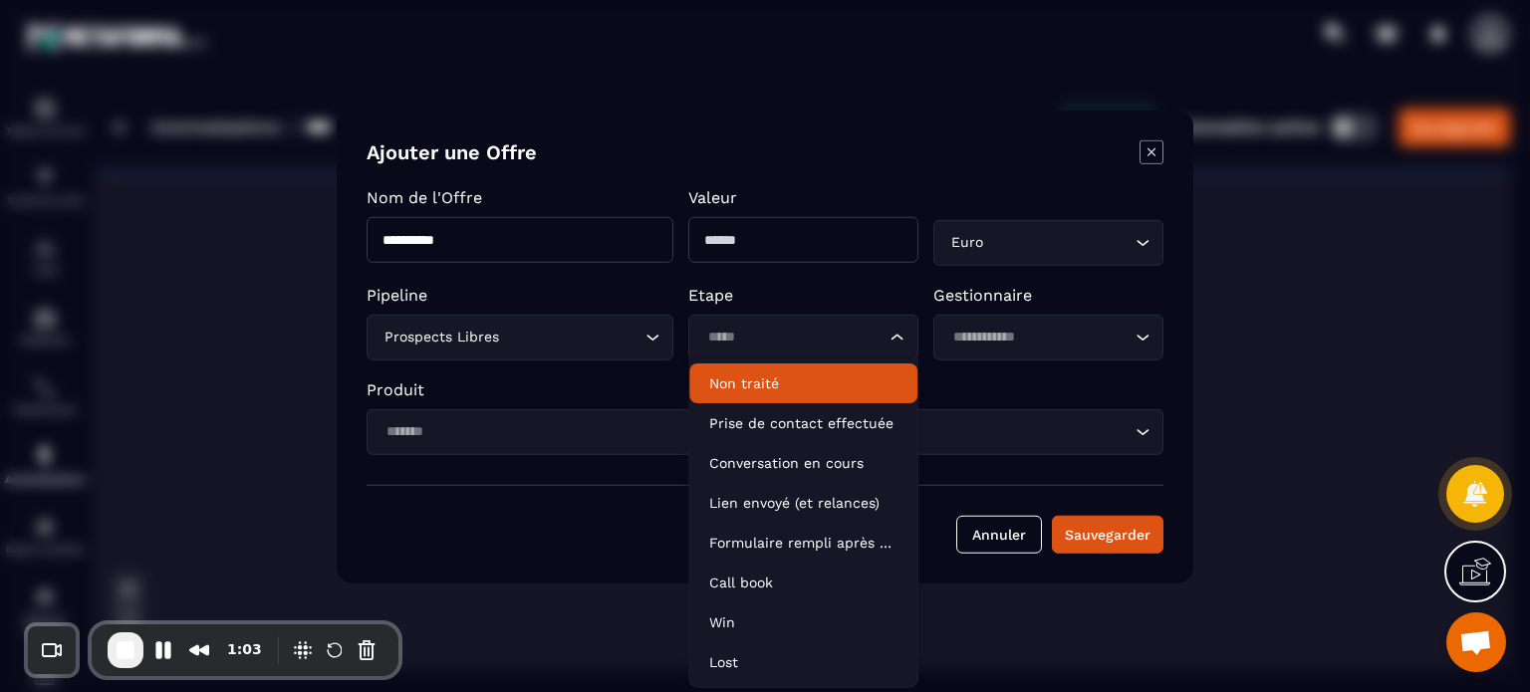
click at [769, 373] on li "Non traité" at bounding box center [803, 384] width 228 height 40
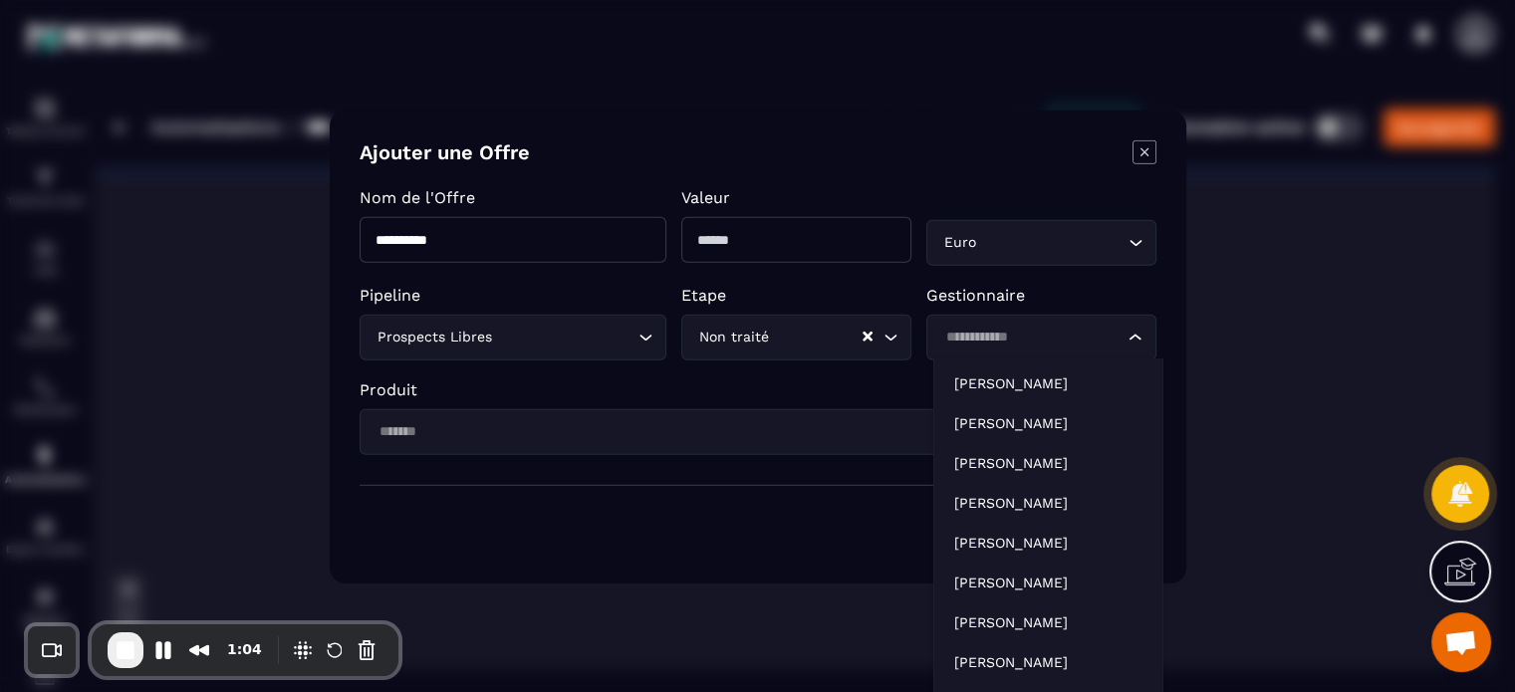
click at [1009, 350] on div "Loading..." at bounding box center [1041, 337] width 230 height 46
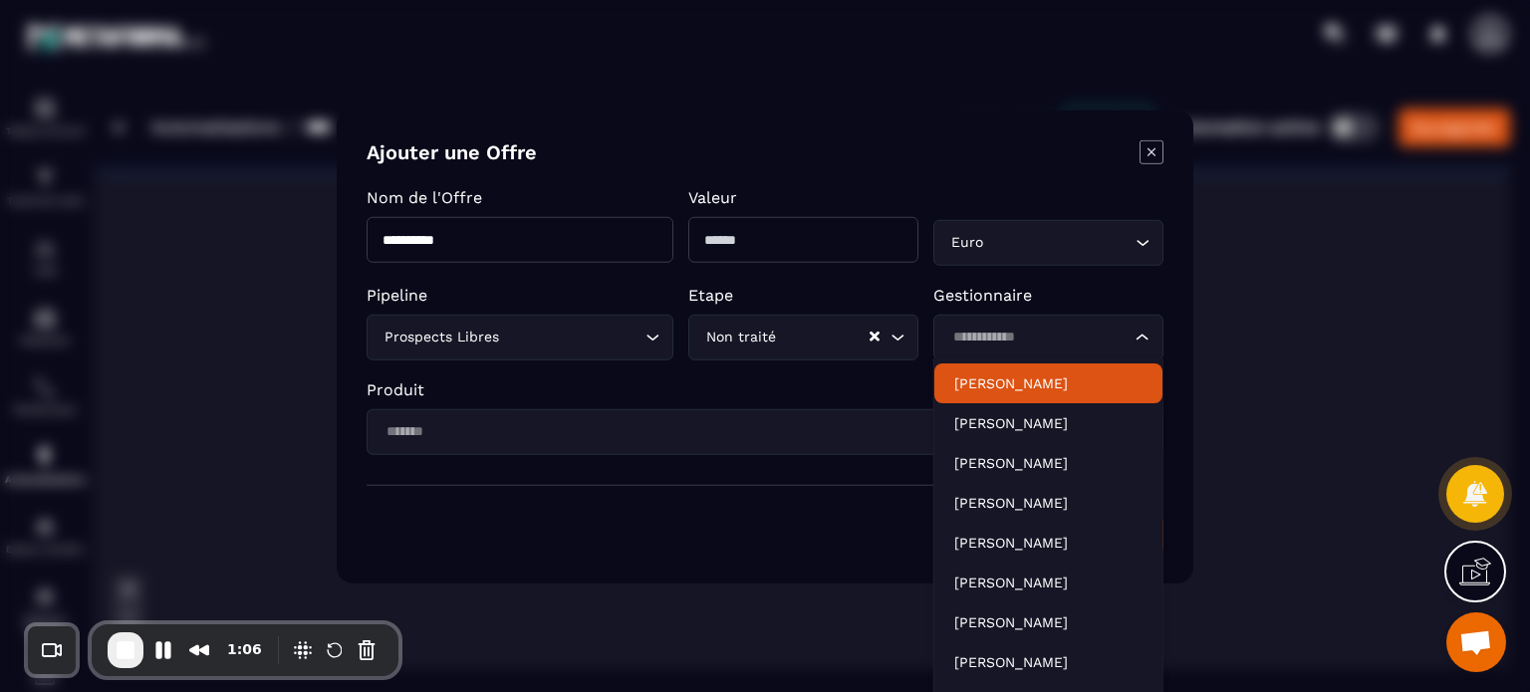
click at [574, 442] on div "Loading..." at bounding box center [765, 431] width 797 height 46
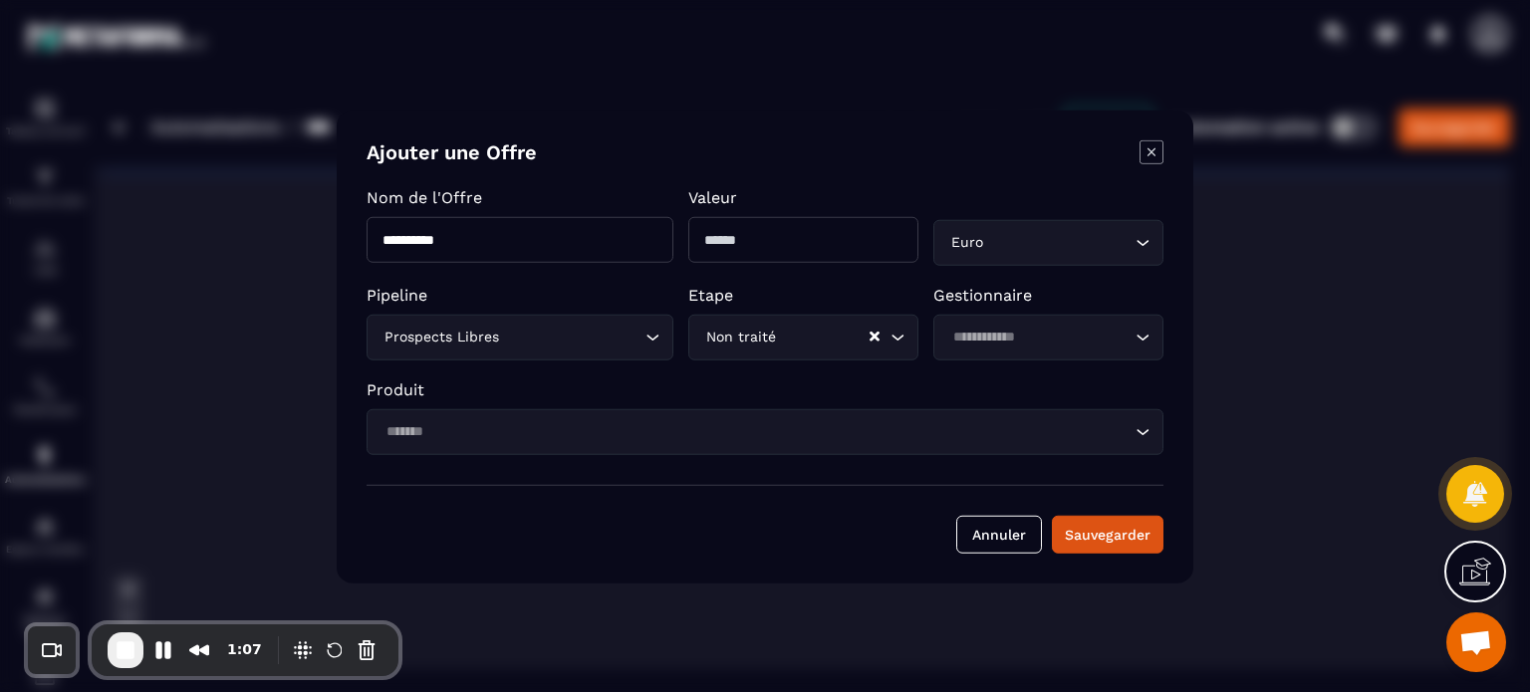
click at [641, 378] on div "**********" at bounding box center [765, 320] width 797 height 267
click at [836, 439] on input "Search for option" at bounding box center [755, 431] width 751 height 22
click at [1158, 157] on icon "Modal window" at bounding box center [1152, 151] width 24 height 24
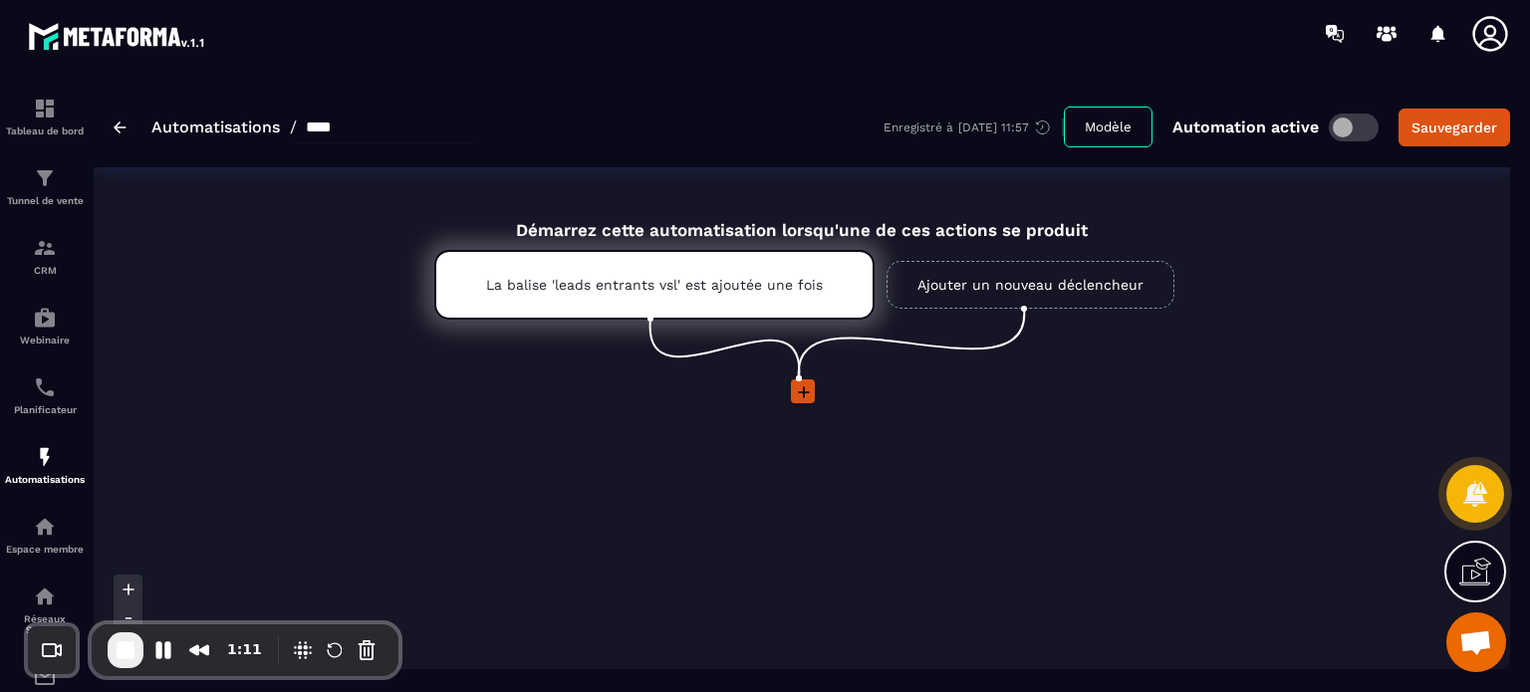
click at [105, 132] on div "Automatisations / **** Enregistré à [DATE] 11:57 Modèle Automation active Sauve…" at bounding box center [802, 127] width 1417 height 81
click at [117, 130] on img at bounding box center [120, 128] width 13 height 12
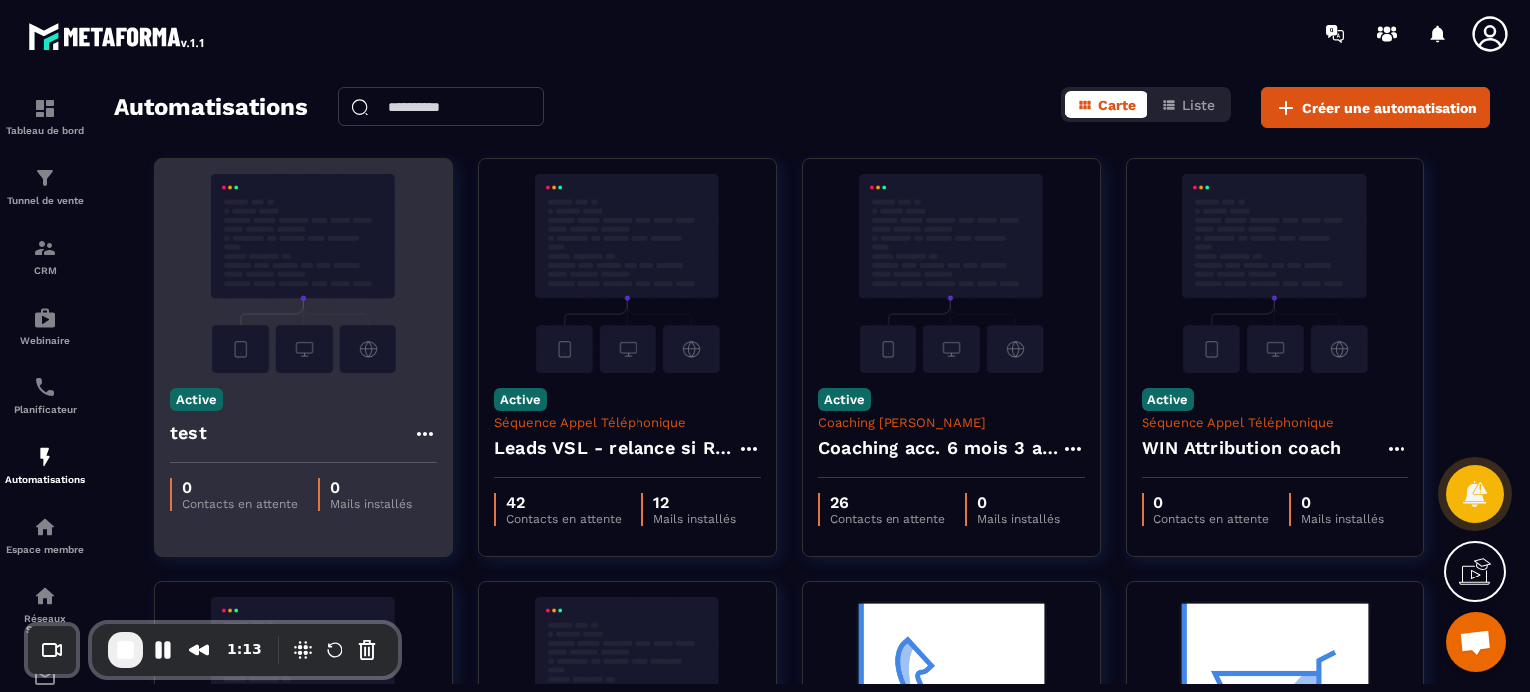
click at [423, 433] on icon at bounding box center [425, 434] width 16 height 4
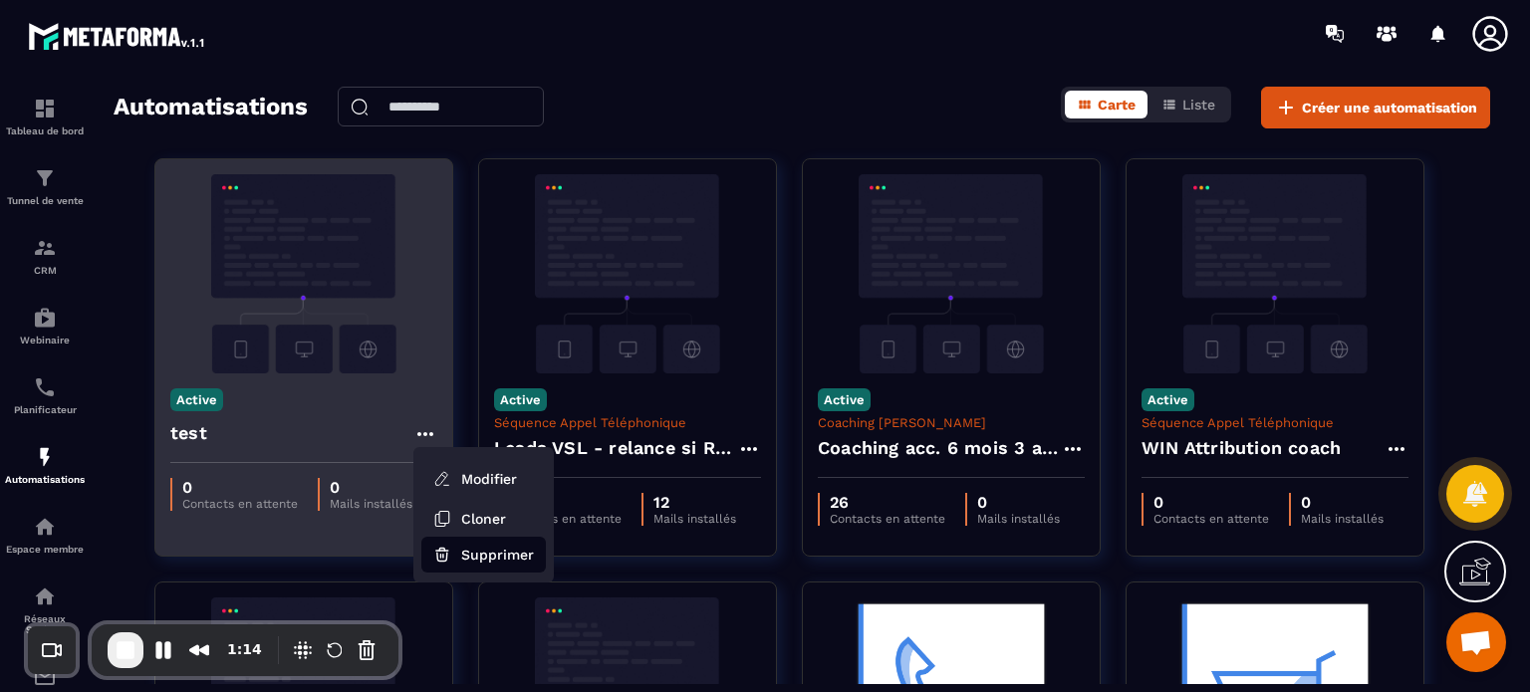
click at [476, 557] on button "Supprimer" at bounding box center [483, 555] width 125 height 36
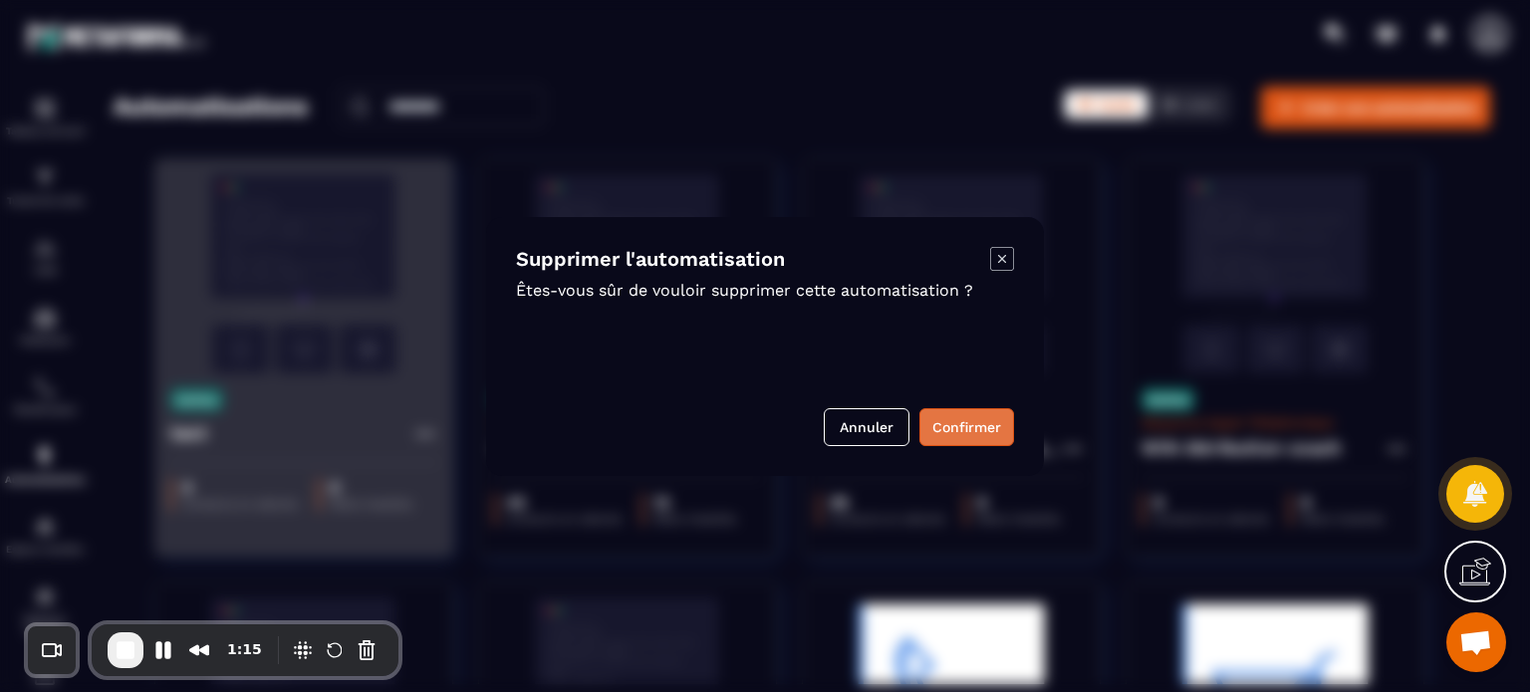
click at [969, 433] on button "Confirmer" at bounding box center [966, 427] width 95 height 38
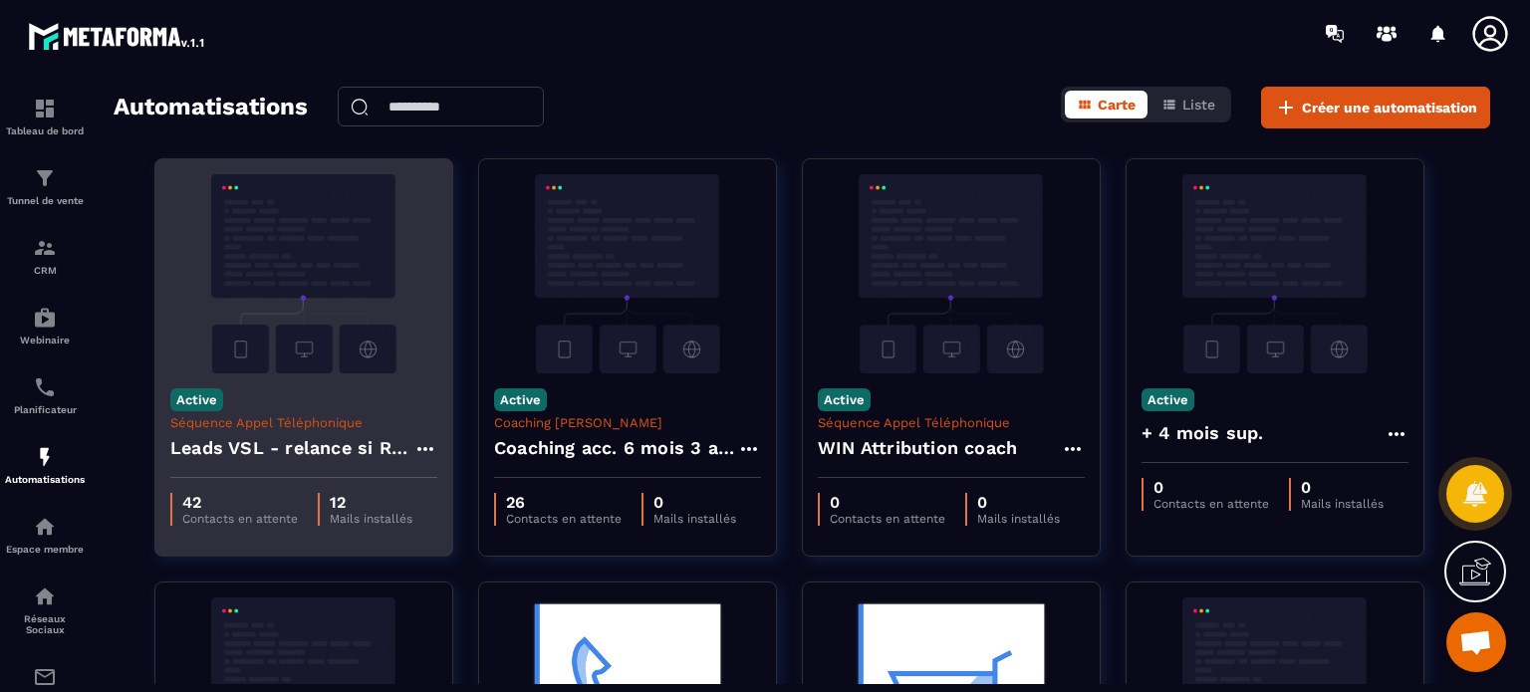
click at [761, 106] on div "Automatisations Carte Liste Créer une automatisation" at bounding box center [802, 108] width 1377 height 42
click at [1491, 35] on icon at bounding box center [1489, 33] width 35 height 35
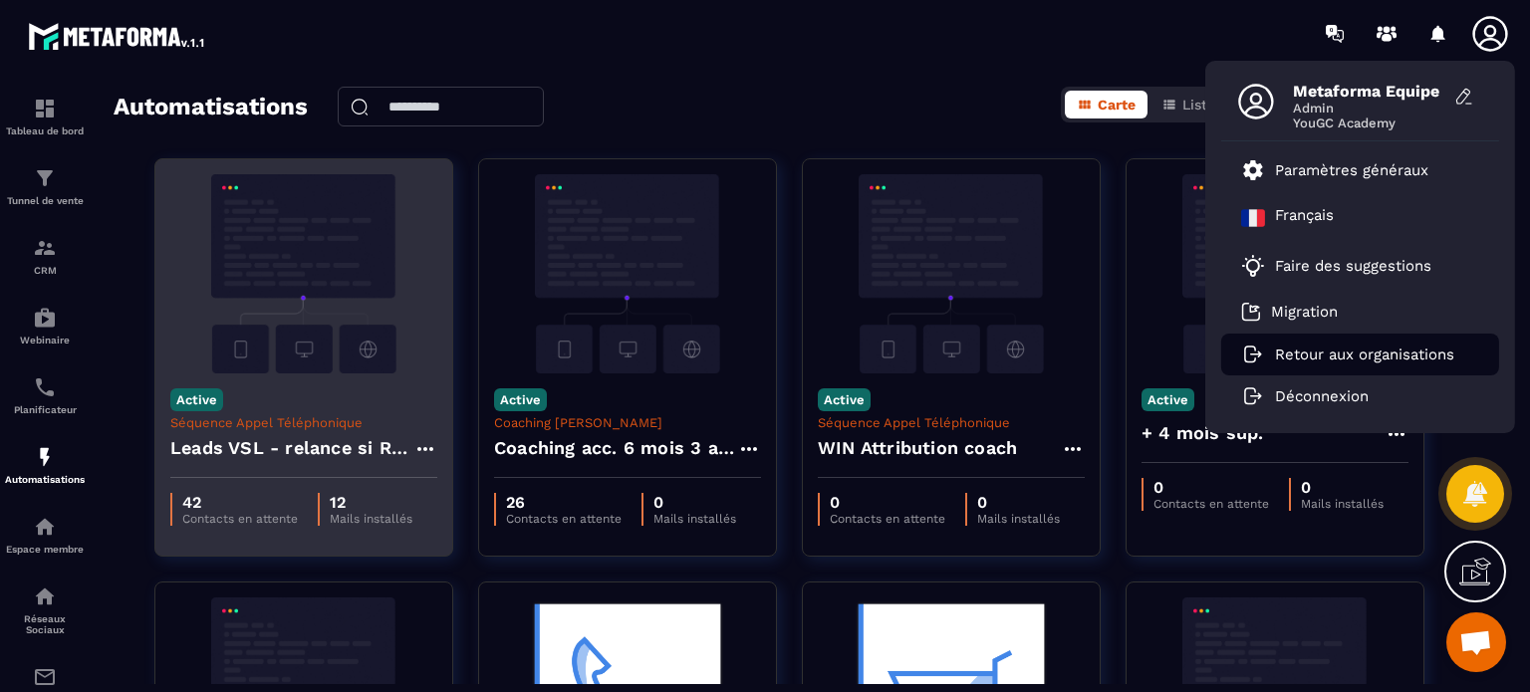
click at [1291, 361] on p "Retour aux organisations" at bounding box center [1364, 355] width 179 height 18
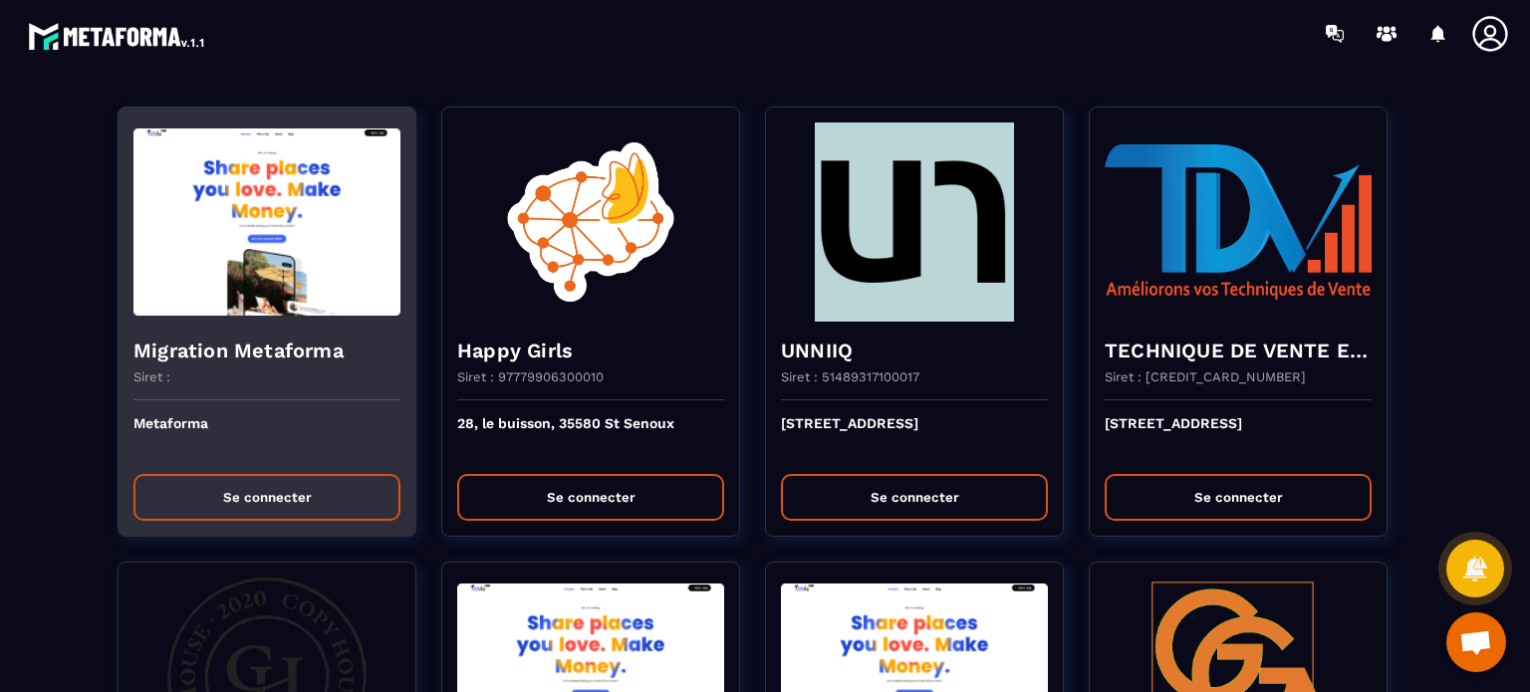
click at [283, 493] on button "Se connecter" at bounding box center [266, 497] width 267 height 47
